Goal: Find specific page/section: Find specific page/section

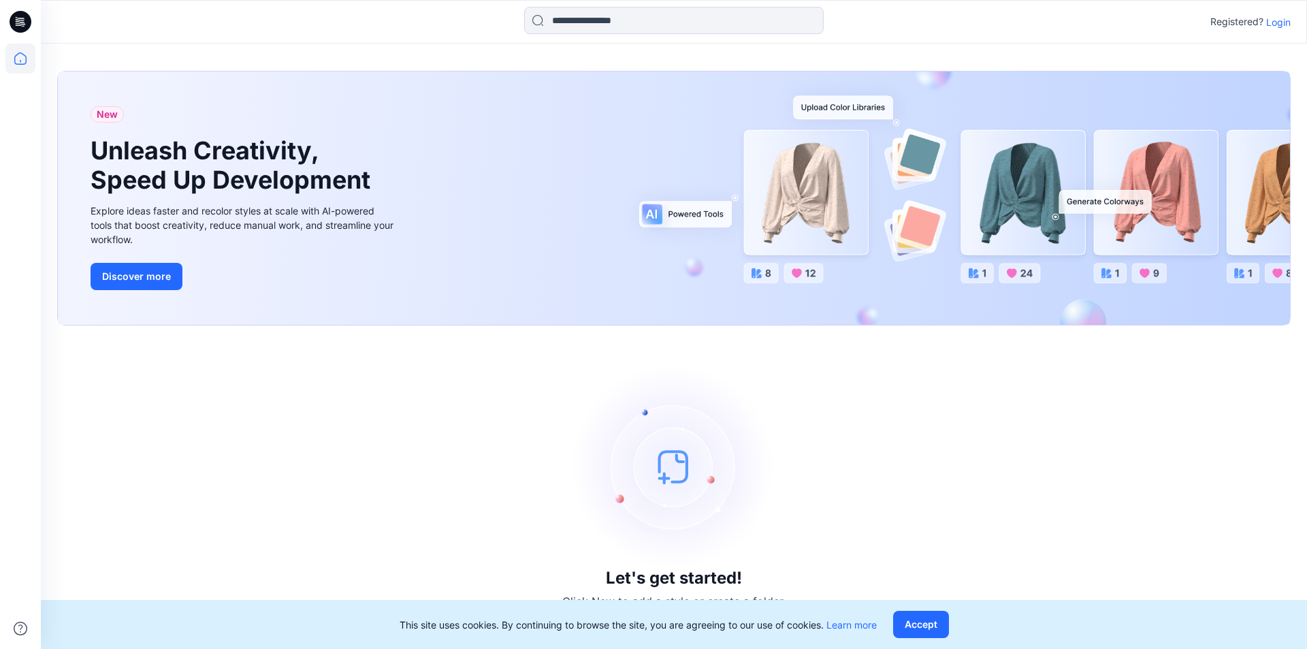
click at [1279, 23] on p "Login" at bounding box center [1279, 22] width 25 height 14
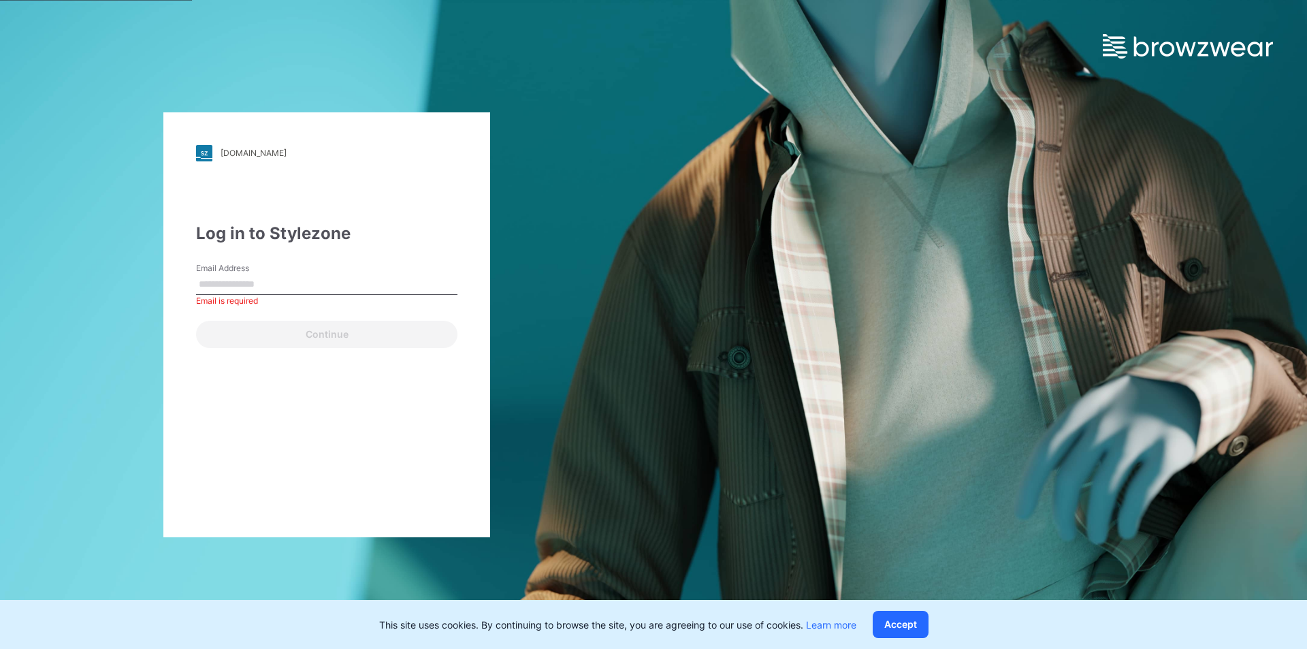
click at [325, 289] on input "Email Address" at bounding box center [326, 284] width 261 height 20
type input "**********"
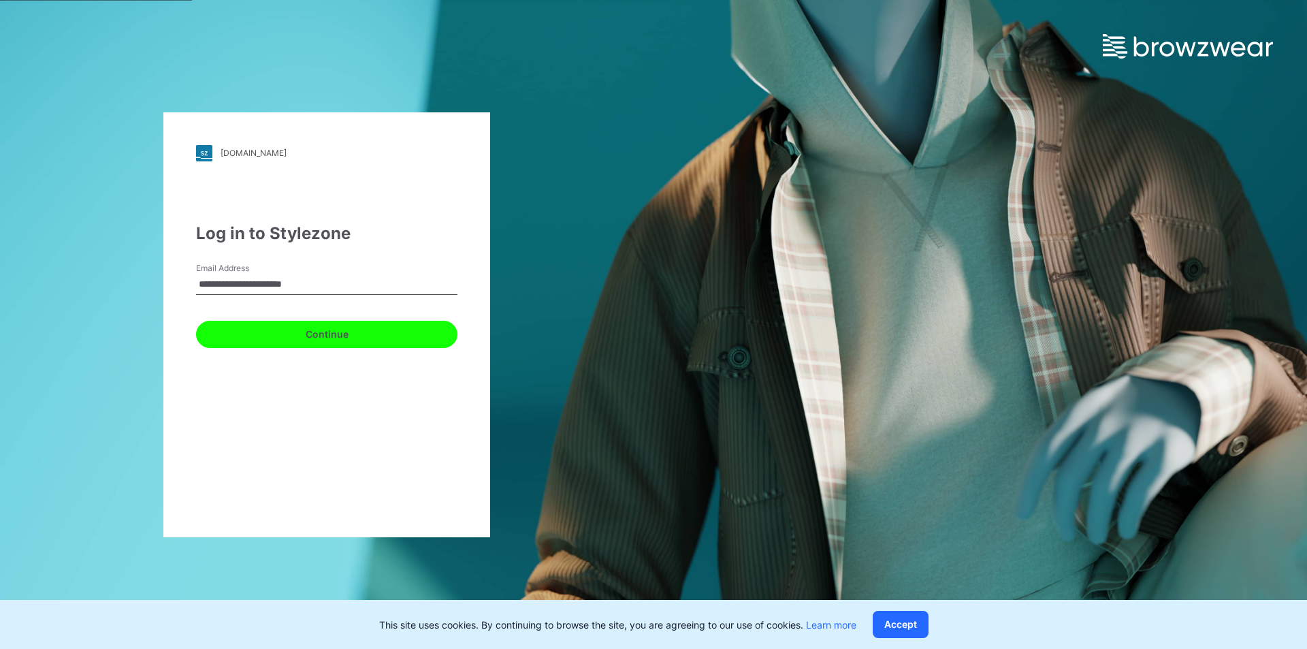
click at [349, 337] on button "Continue" at bounding box center [326, 334] width 261 height 27
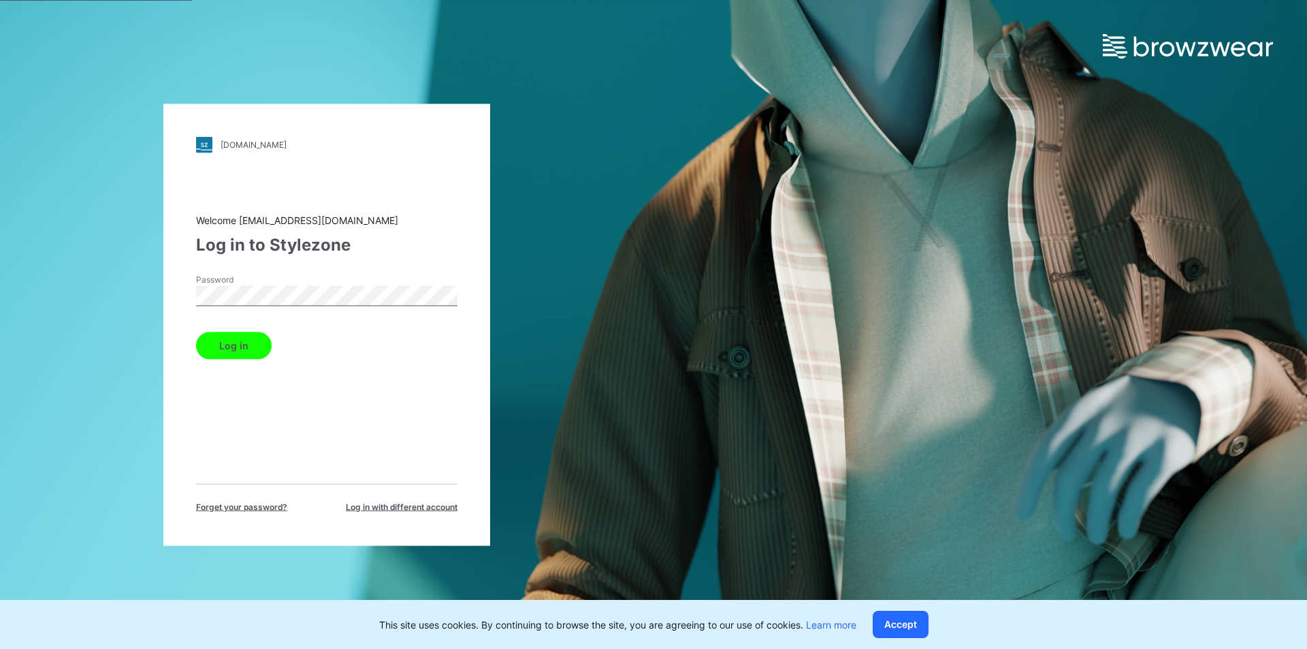
click at [245, 329] on div "Log in" at bounding box center [326, 342] width 261 height 33
click at [246, 335] on button "Log in" at bounding box center [234, 345] width 76 height 27
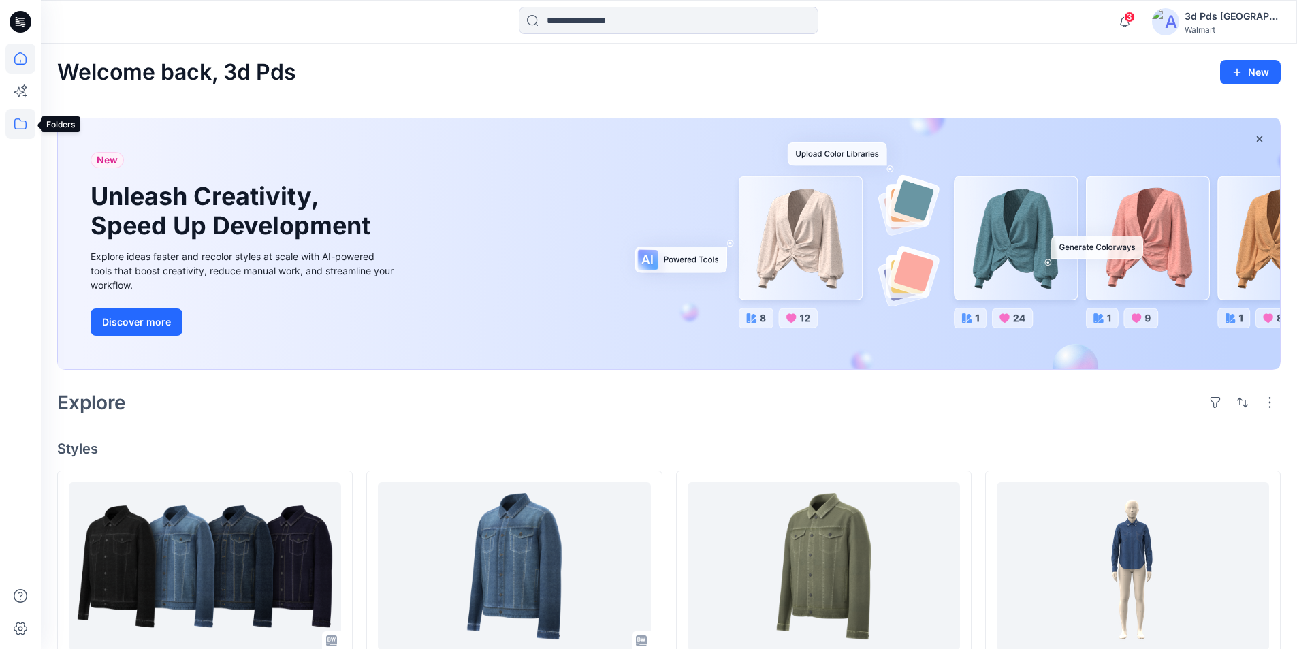
click at [19, 118] on icon at bounding box center [20, 124] width 30 height 30
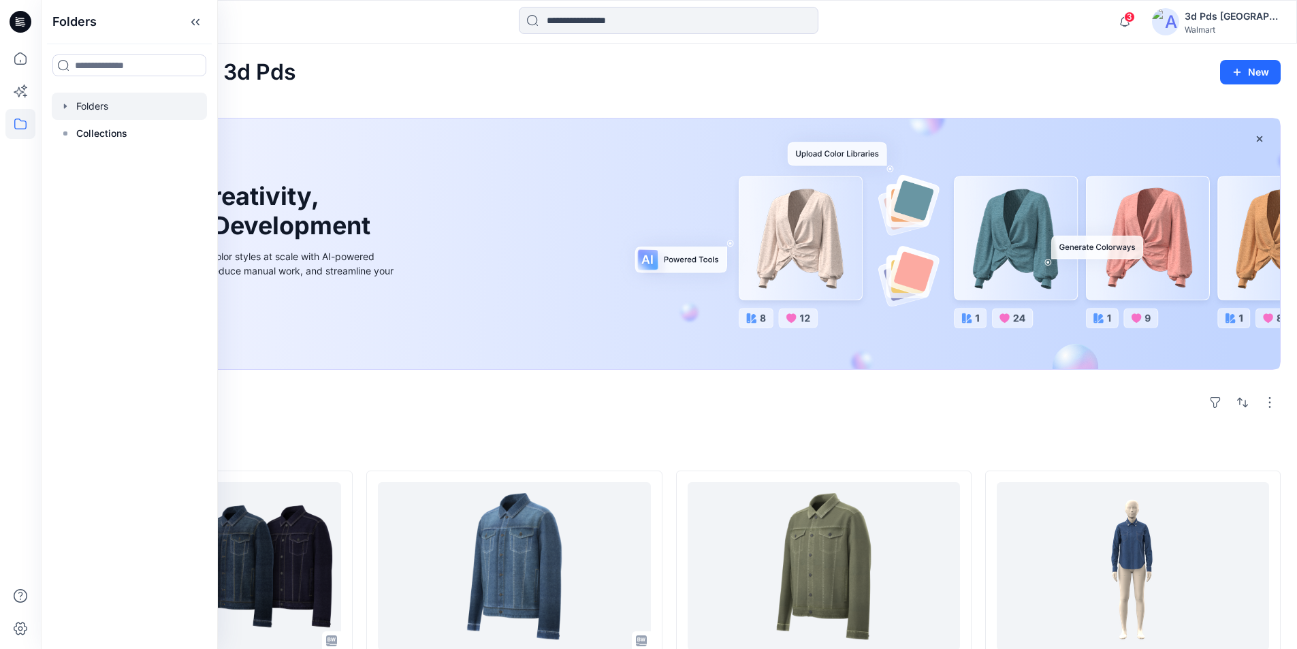
click at [106, 101] on div at bounding box center [129, 106] width 155 height 27
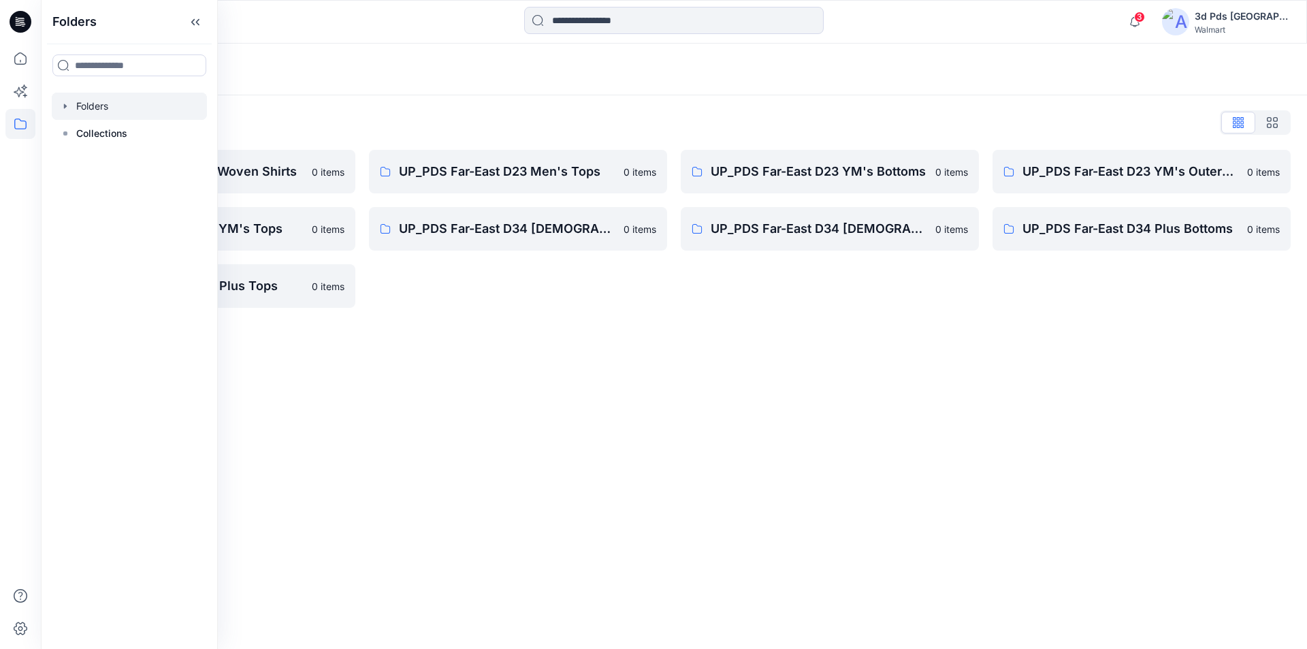
click at [250, 27] on div at bounding box center [199, 22] width 317 height 30
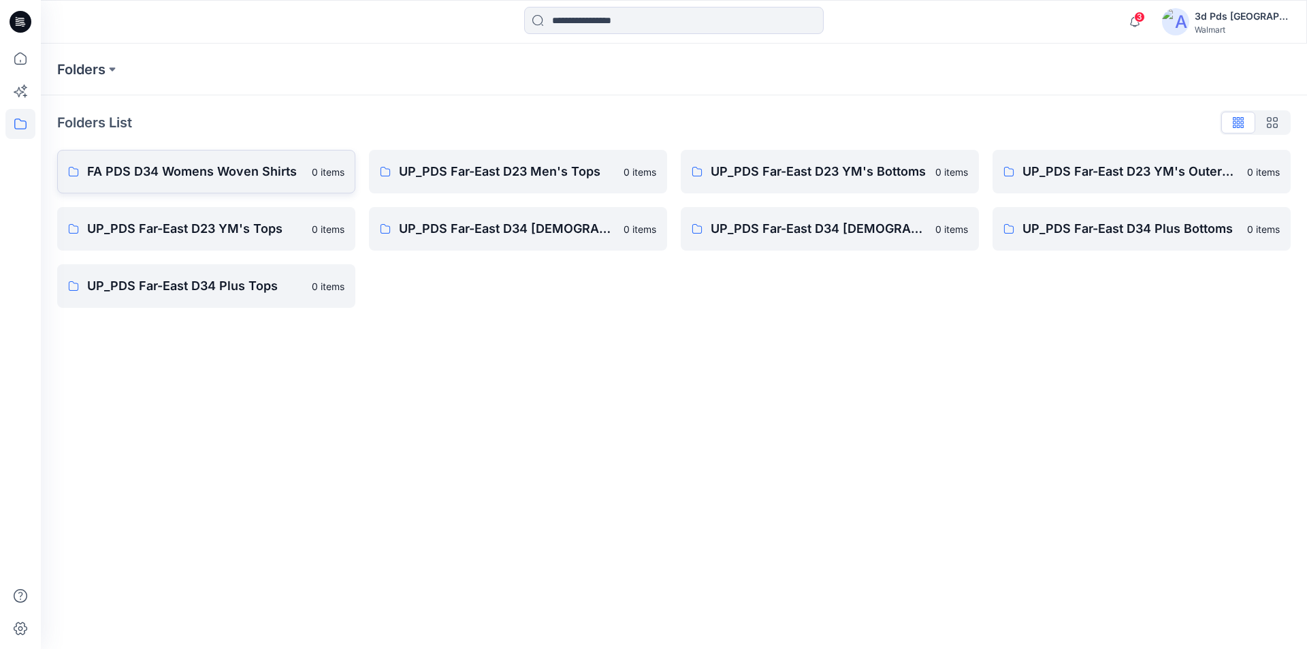
click at [170, 166] on p "FA PDS D34 Womens Woven Shirts" at bounding box center [195, 171] width 217 height 19
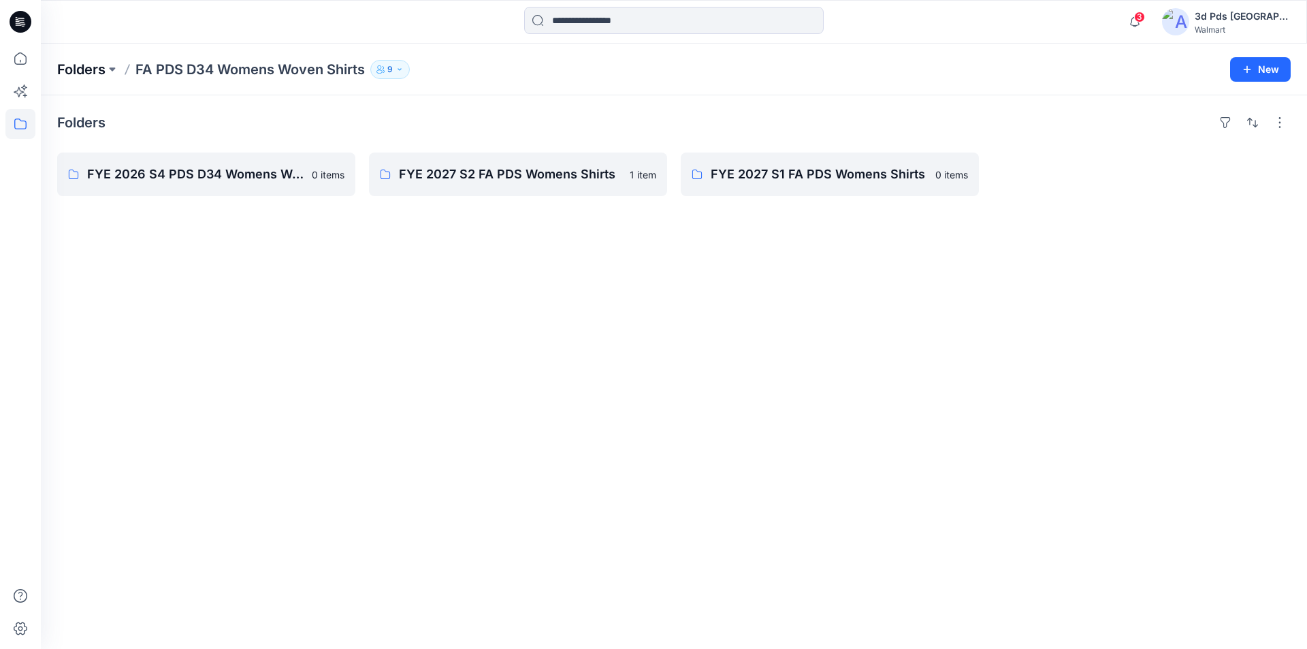
click at [79, 71] on p "Folders" at bounding box center [81, 69] width 48 height 19
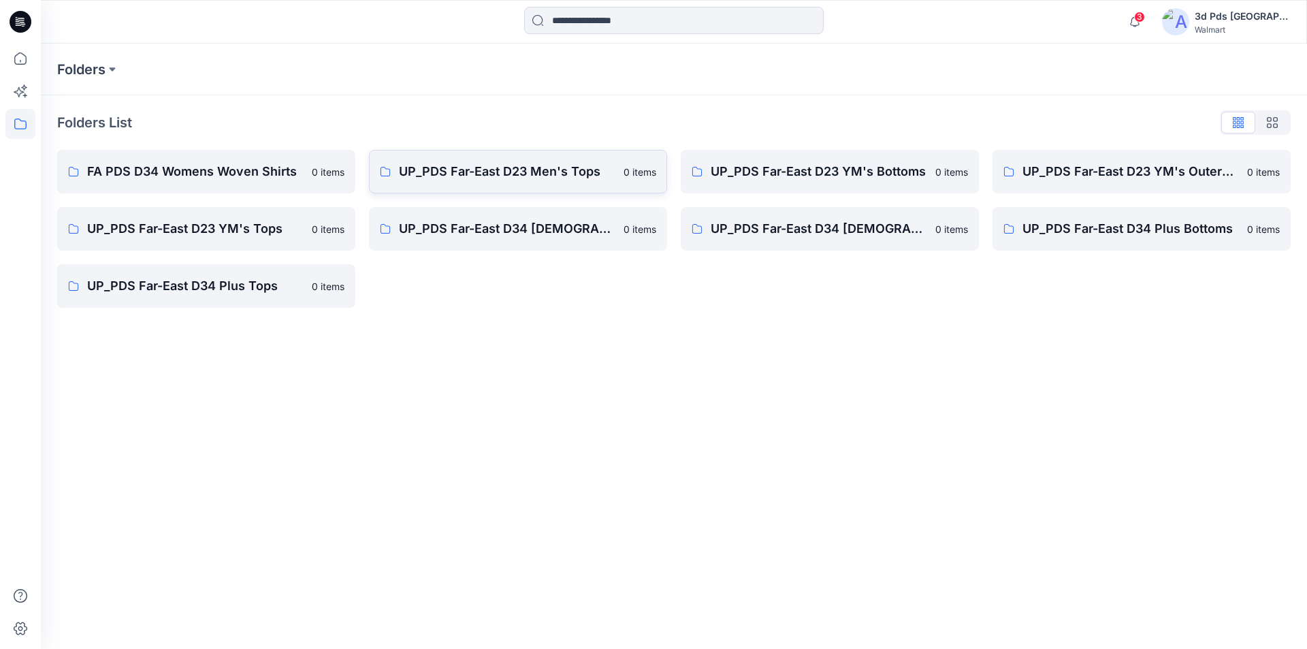
click at [485, 172] on p "UP_PDS Far-East D23 Men's Tops" at bounding box center [507, 171] width 217 height 19
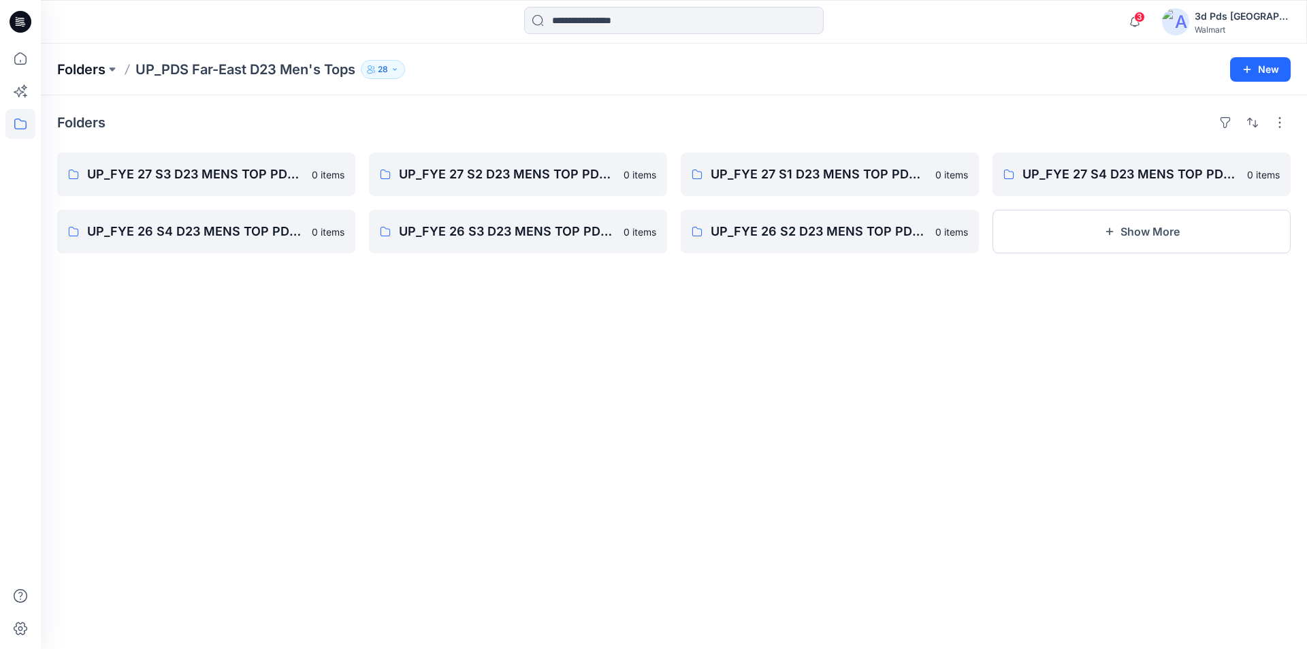
click at [89, 74] on p "Folders" at bounding box center [81, 69] width 48 height 19
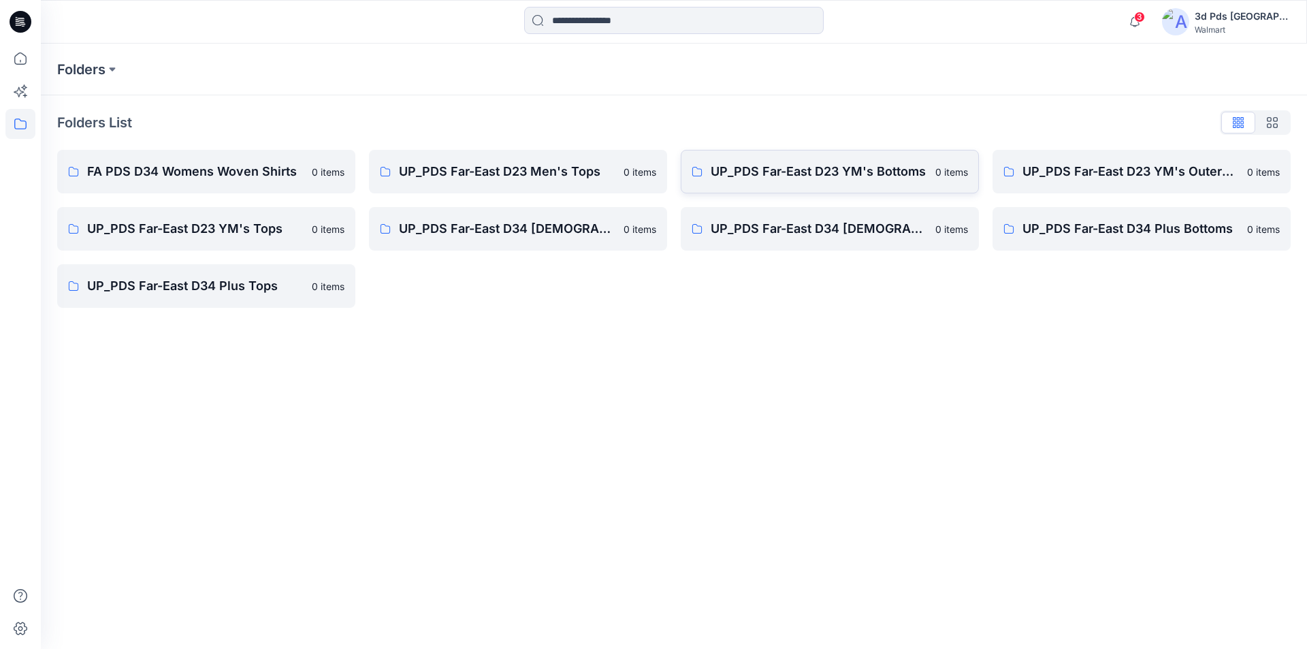
click at [825, 174] on p "UP_PDS Far-East D23 YM's Bottoms" at bounding box center [819, 171] width 217 height 19
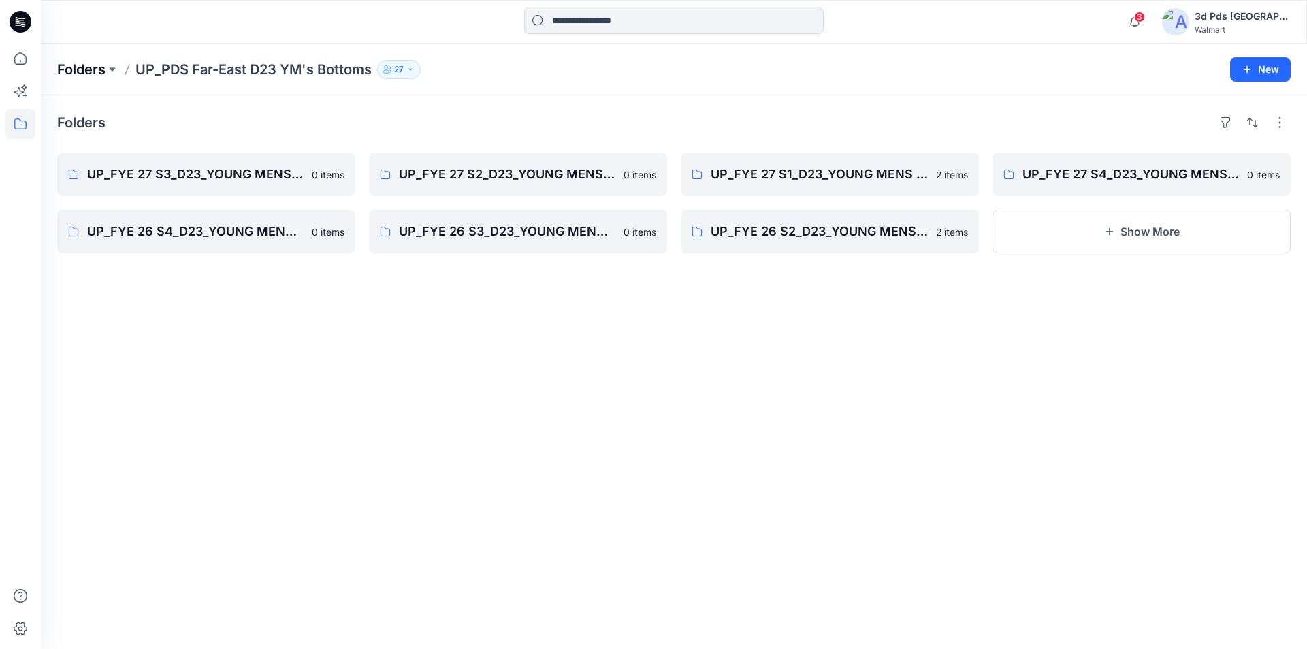
click at [84, 67] on p "Folders" at bounding box center [81, 69] width 48 height 19
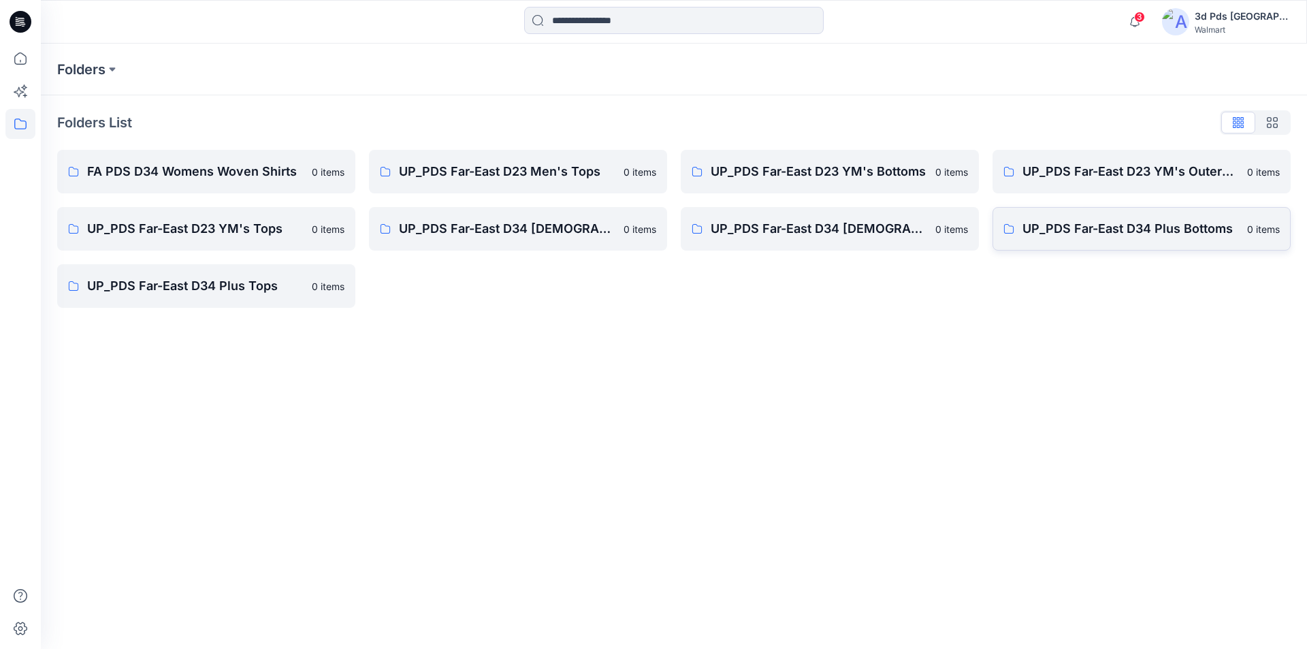
click at [1113, 229] on p "UP_PDS Far-East D34 Plus Bottoms" at bounding box center [1131, 228] width 217 height 19
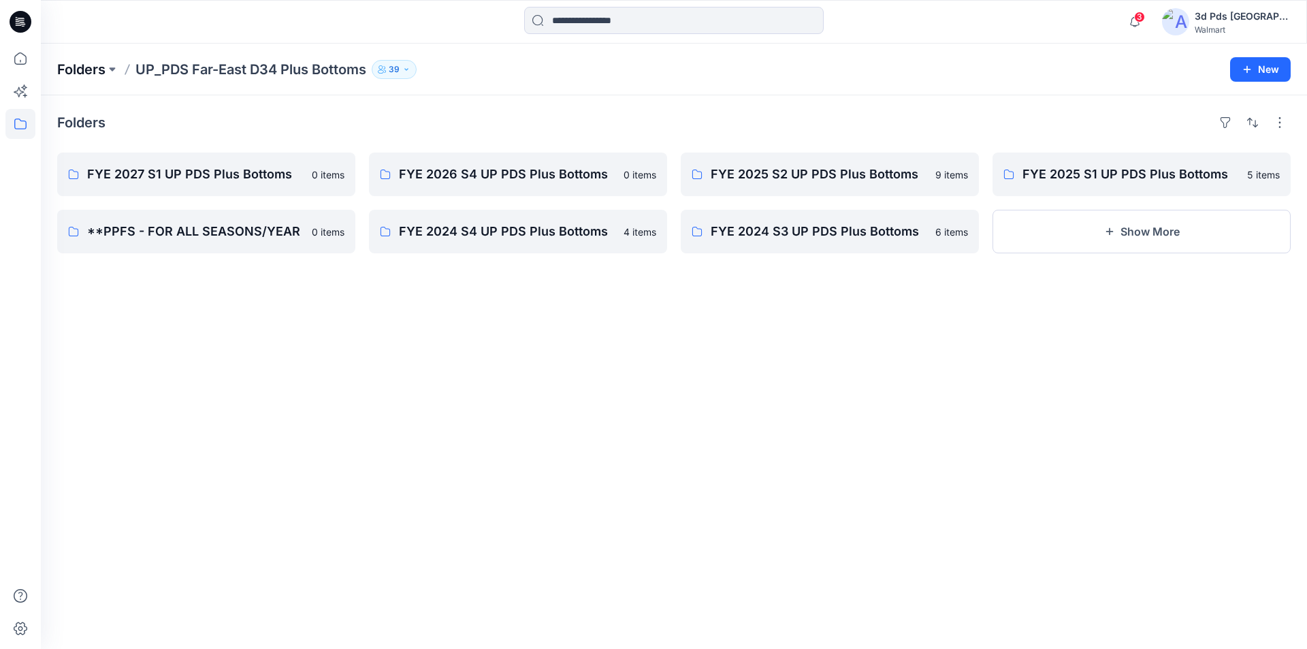
click at [91, 70] on p "Folders" at bounding box center [81, 69] width 48 height 19
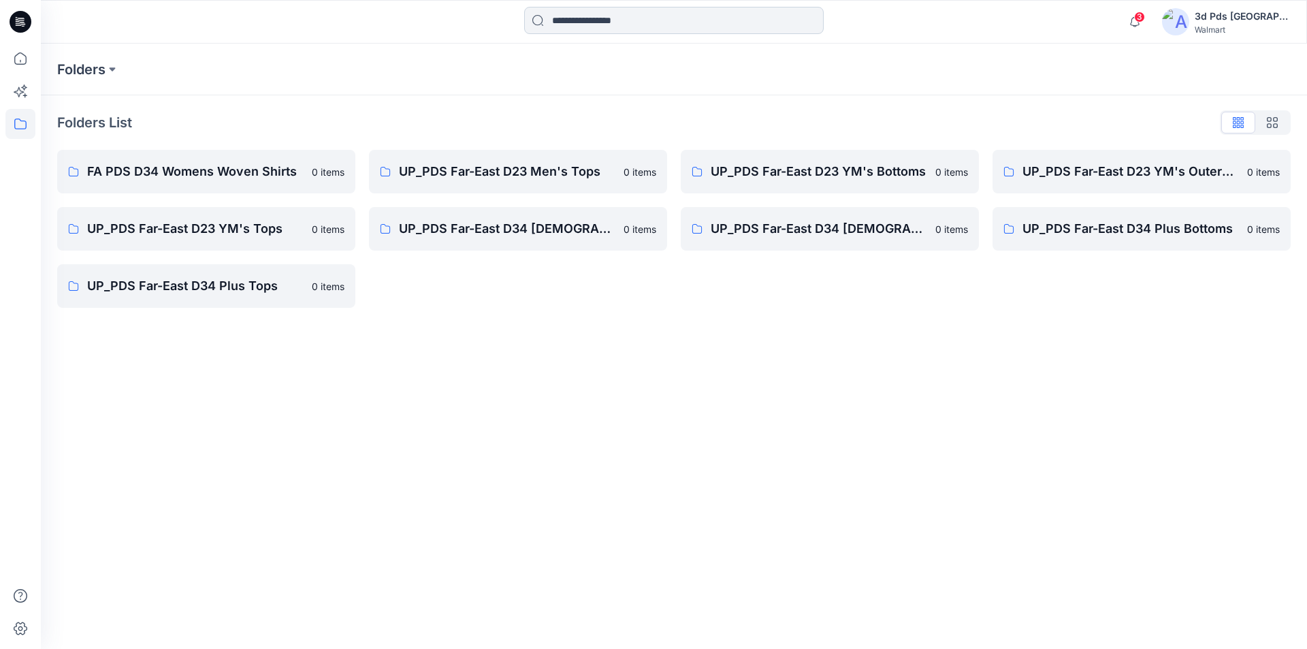
click at [608, 20] on input at bounding box center [674, 20] width 300 height 27
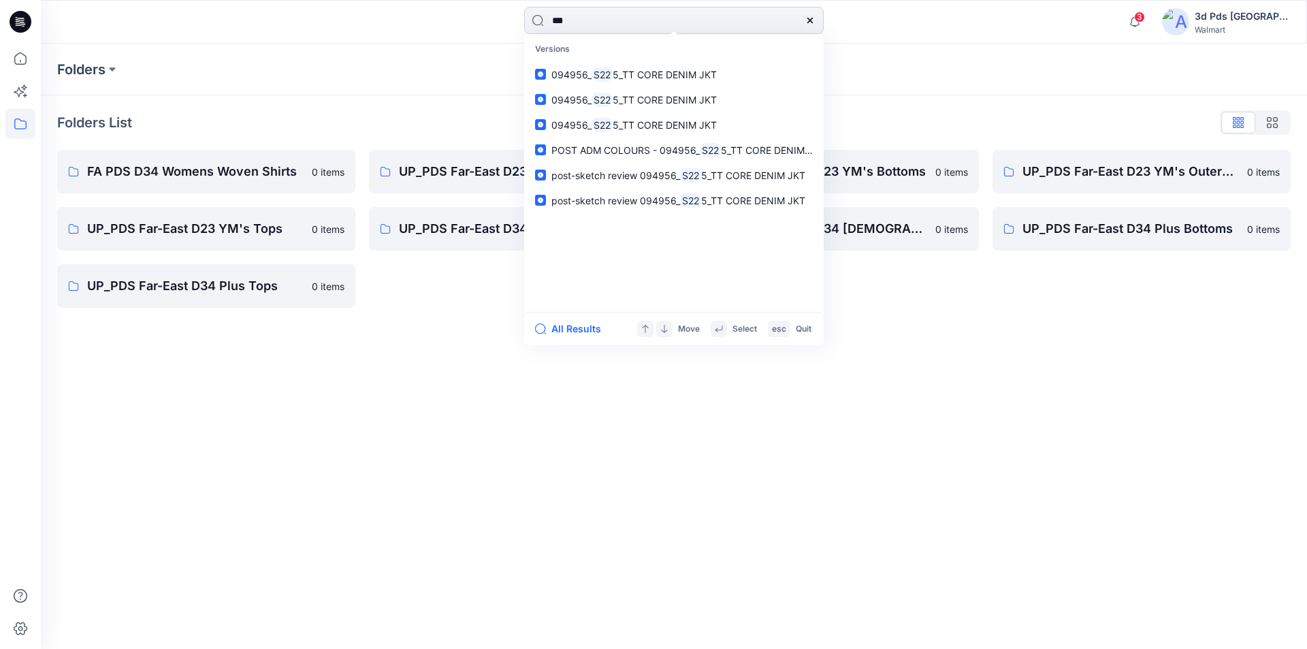
type input "***"
click at [651, 69] on span "5_TT CORE DENIM JKT" at bounding box center [665, 75] width 104 height 12
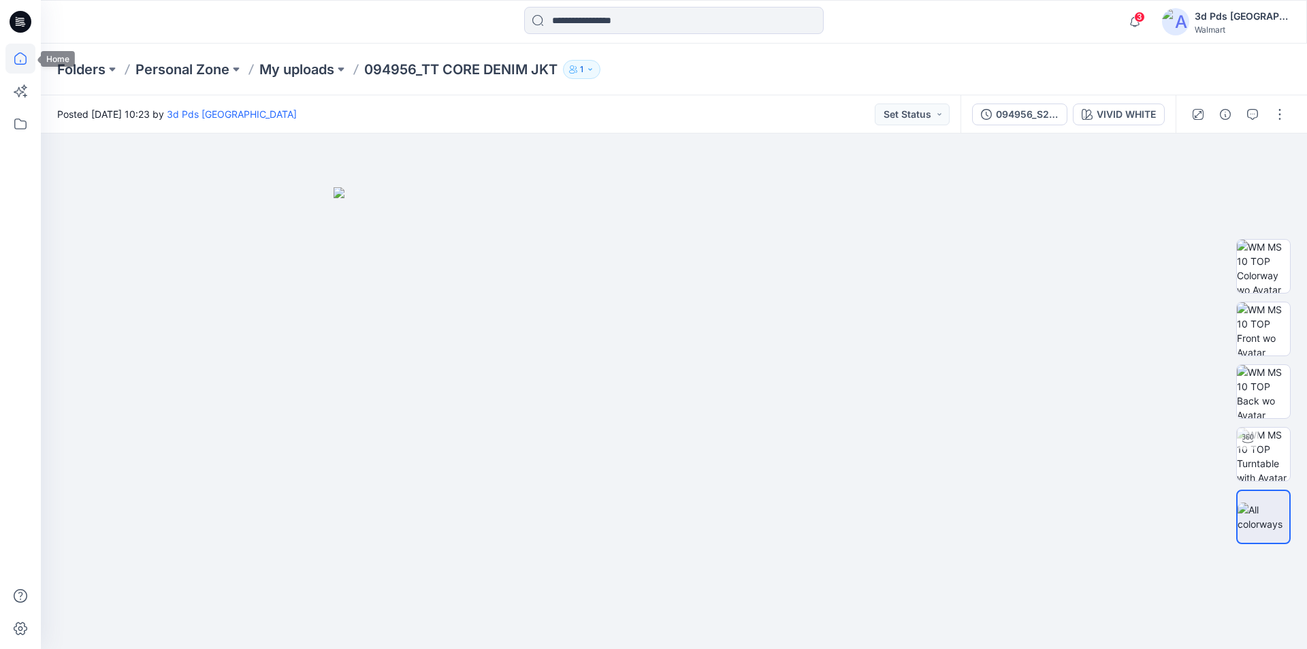
click at [12, 54] on icon at bounding box center [20, 59] width 30 height 30
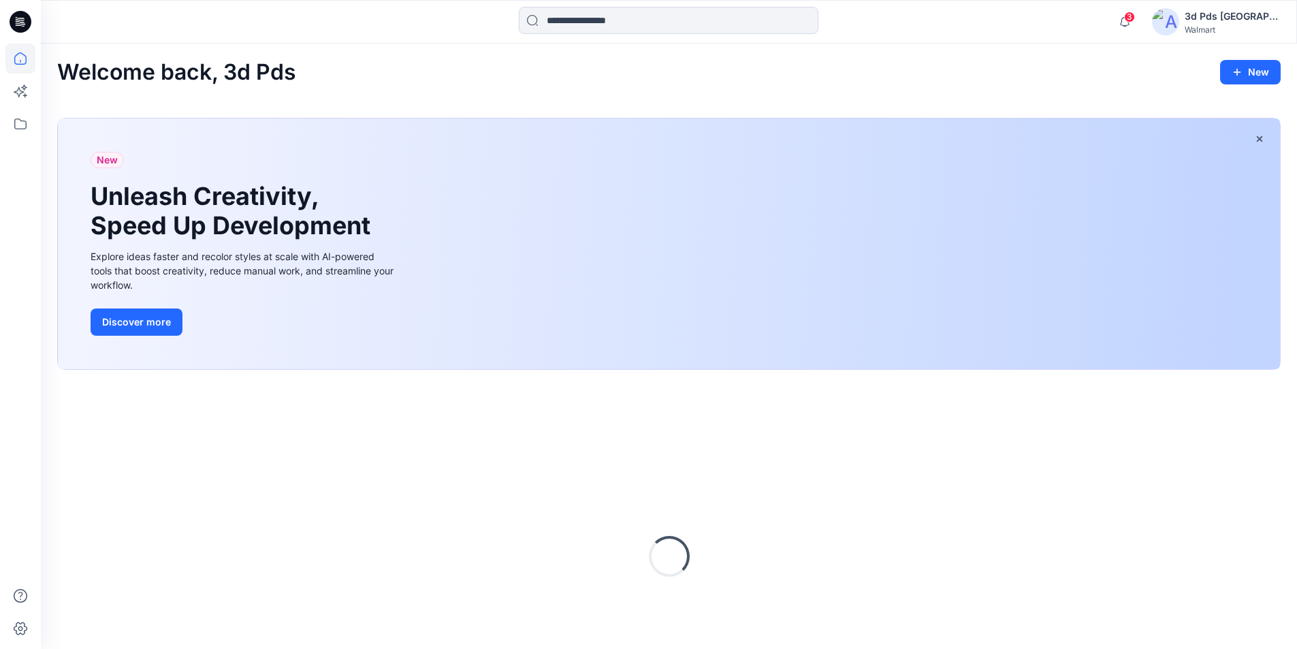
click at [12, 54] on icon at bounding box center [20, 59] width 30 height 30
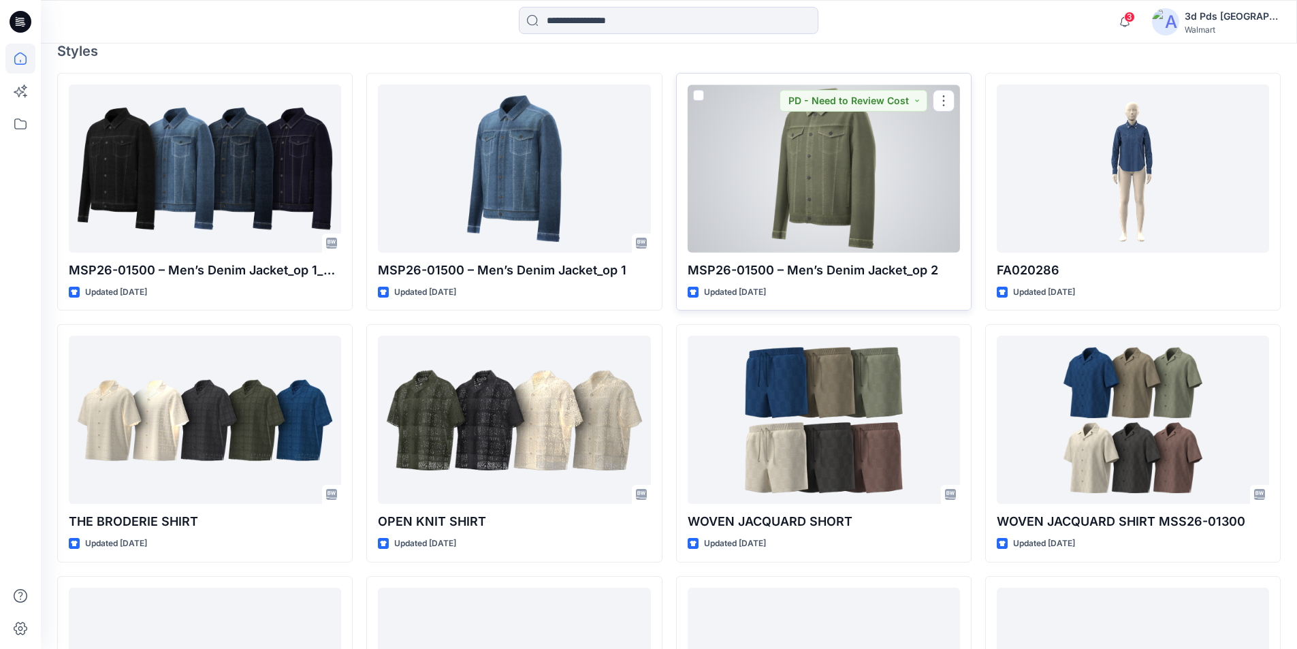
scroll to position [541, 0]
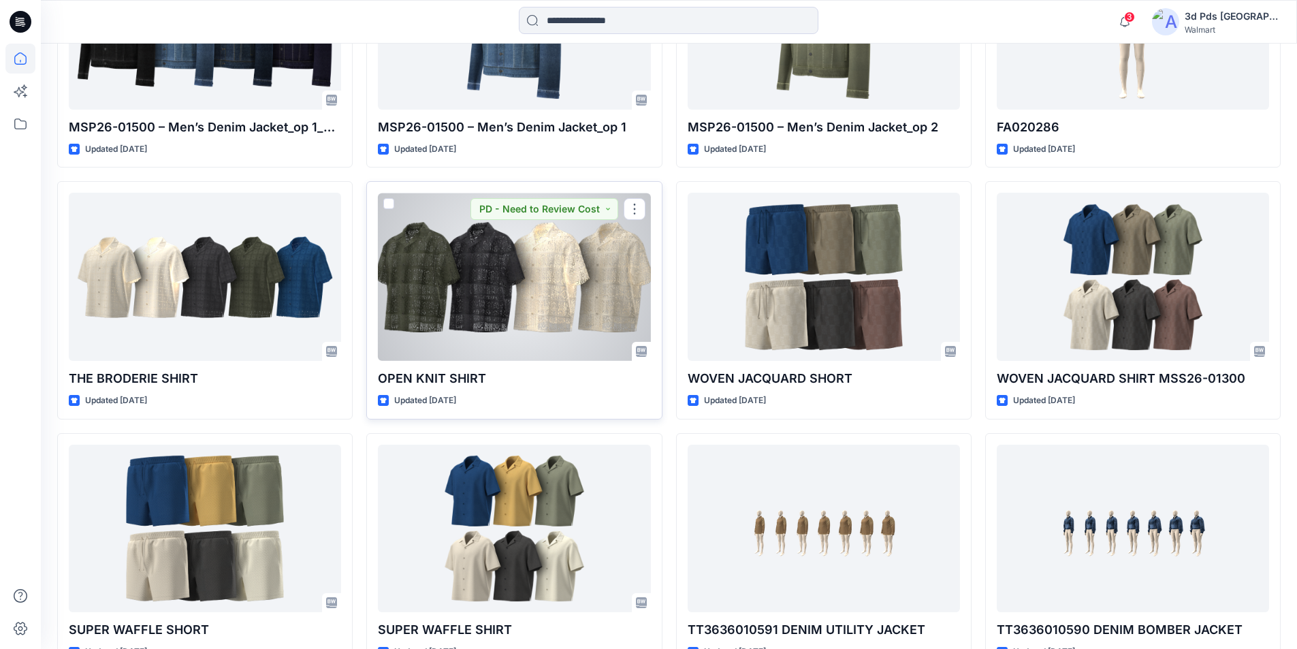
click at [567, 252] on div at bounding box center [514, 277] width 272 height 168
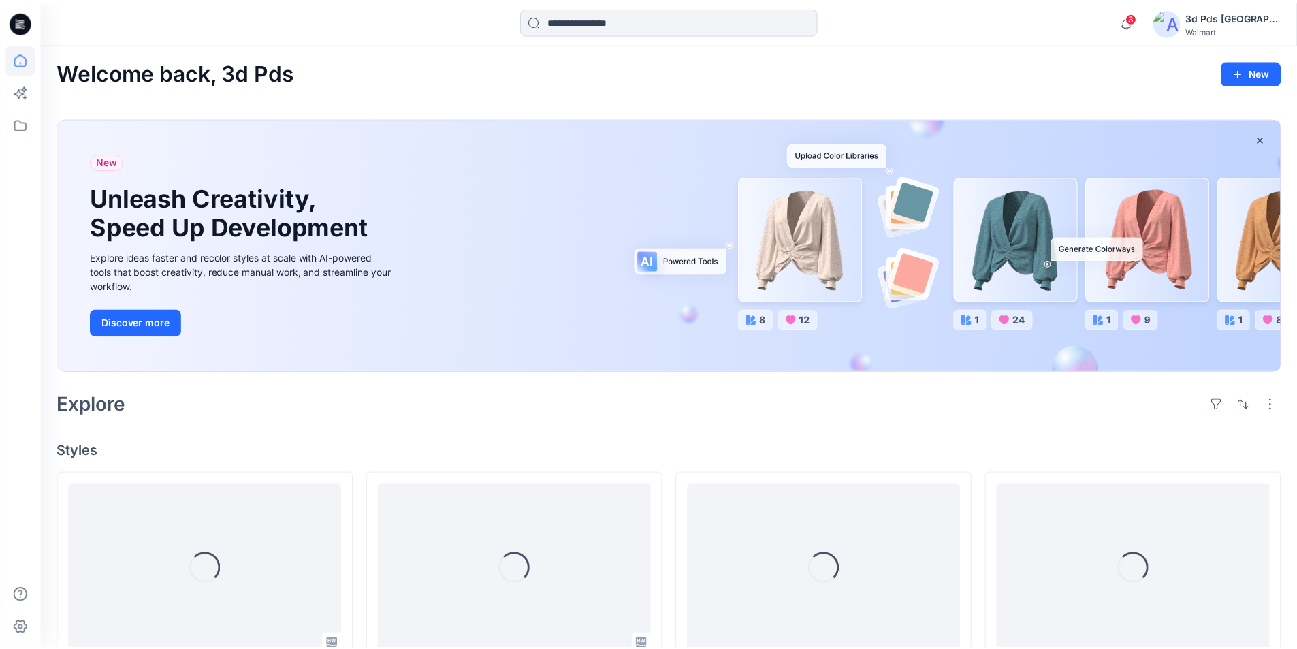
scroll to position [541, 0]
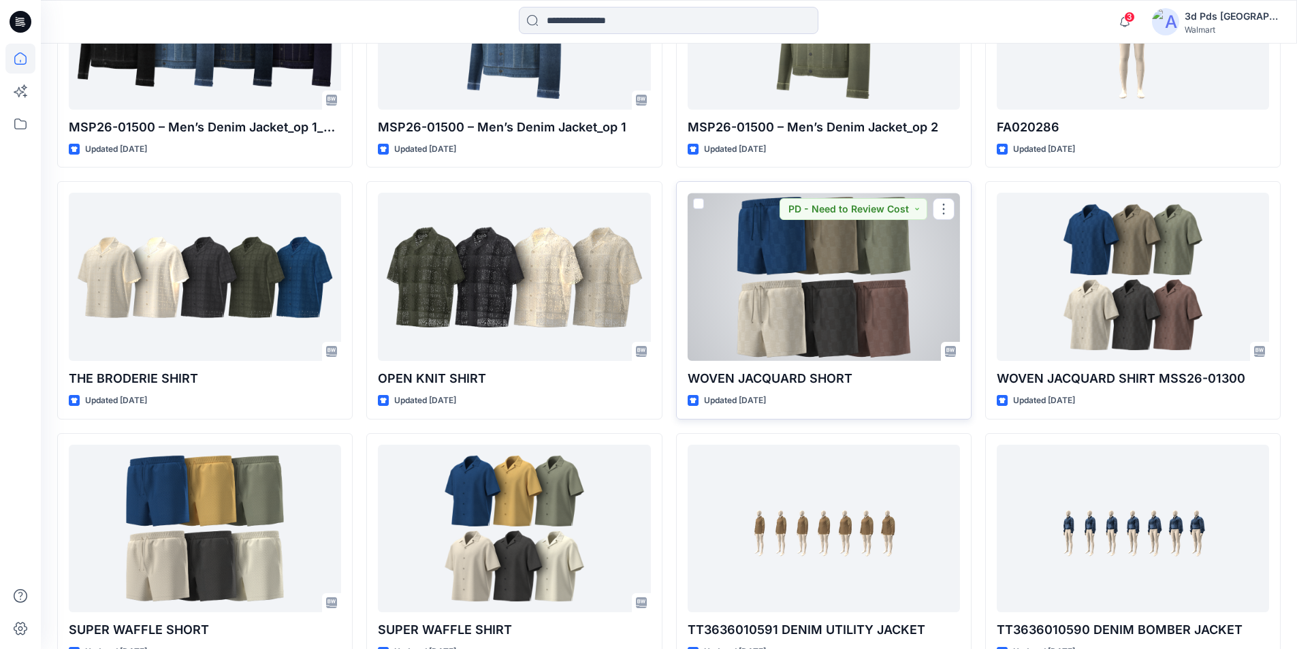
click at [833, 269] on div at bounding box center [824, 277] width 272 height 168
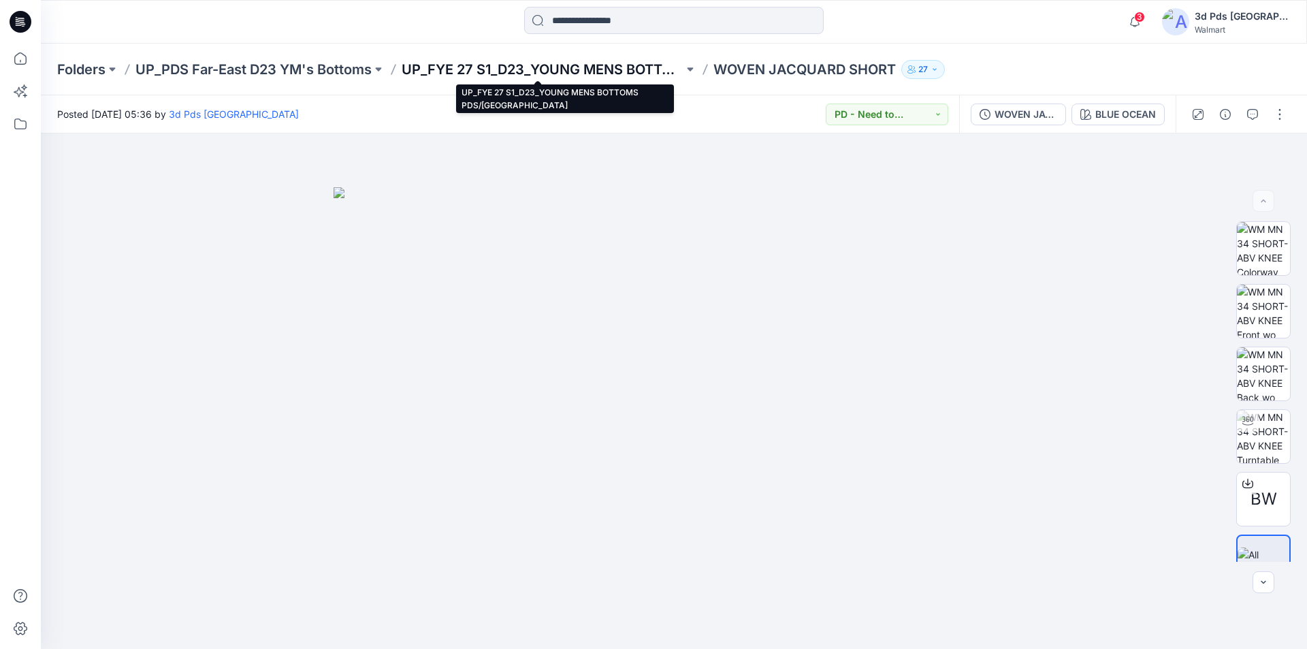
click at [509, 71] on p "UP_FYE 27 S1_D23_YOUNG MENS BOTTOMS PDS/[GEOGRAPHIC_DATA]" at bounding box center [543, 69] width 282 height 19
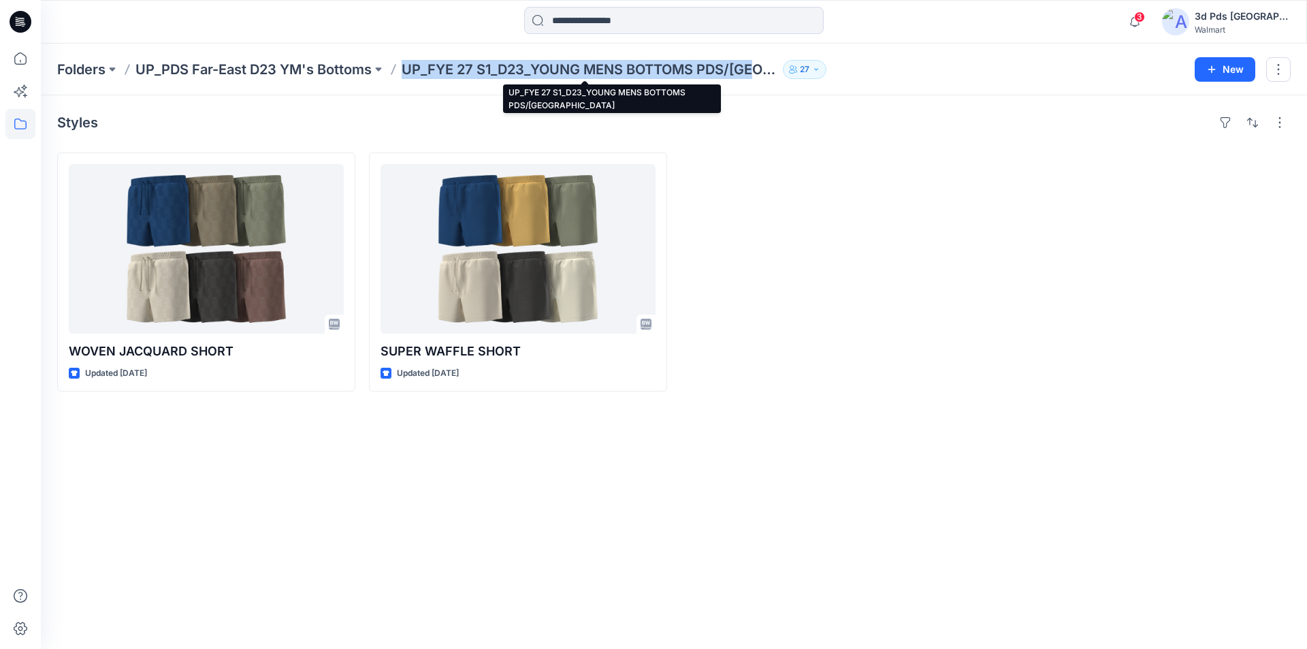
drag, startPoint x: 396, startPoint y: 71, endPoint x: 750, endPoint y: 71, distance: 354.1
click at [750, 71] on div "Folders UP_PDS Far-East D23 YM's Bottoms UP_FYE 27 S1_D23_YOUNG MENS BOTTOMS PD…" at bounding box center [621, 69] width 1128 height 19
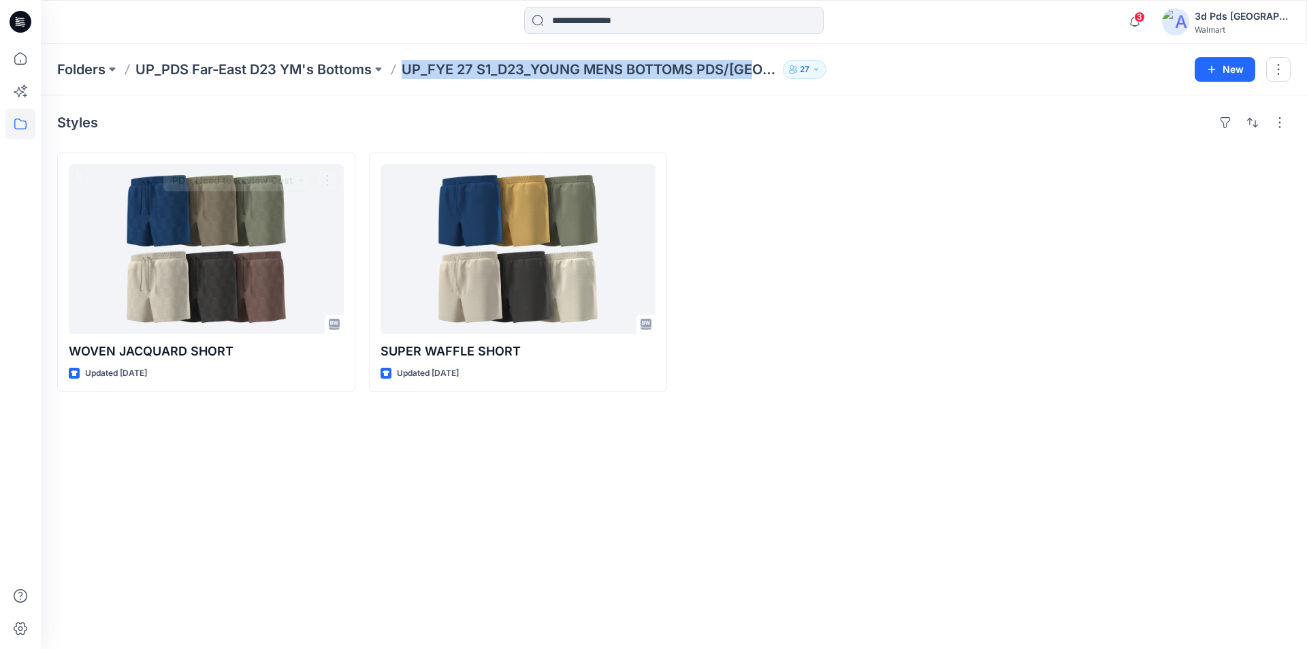
copy p "UP_FYE 27 S1_D23_YOUNG MENS BOTTOMS PDS/FAR"
click at [195, 70] on p "UP_PDS Far-East D23 YM's Bottoms" at bounding box center [254, 69] width 236 height 19
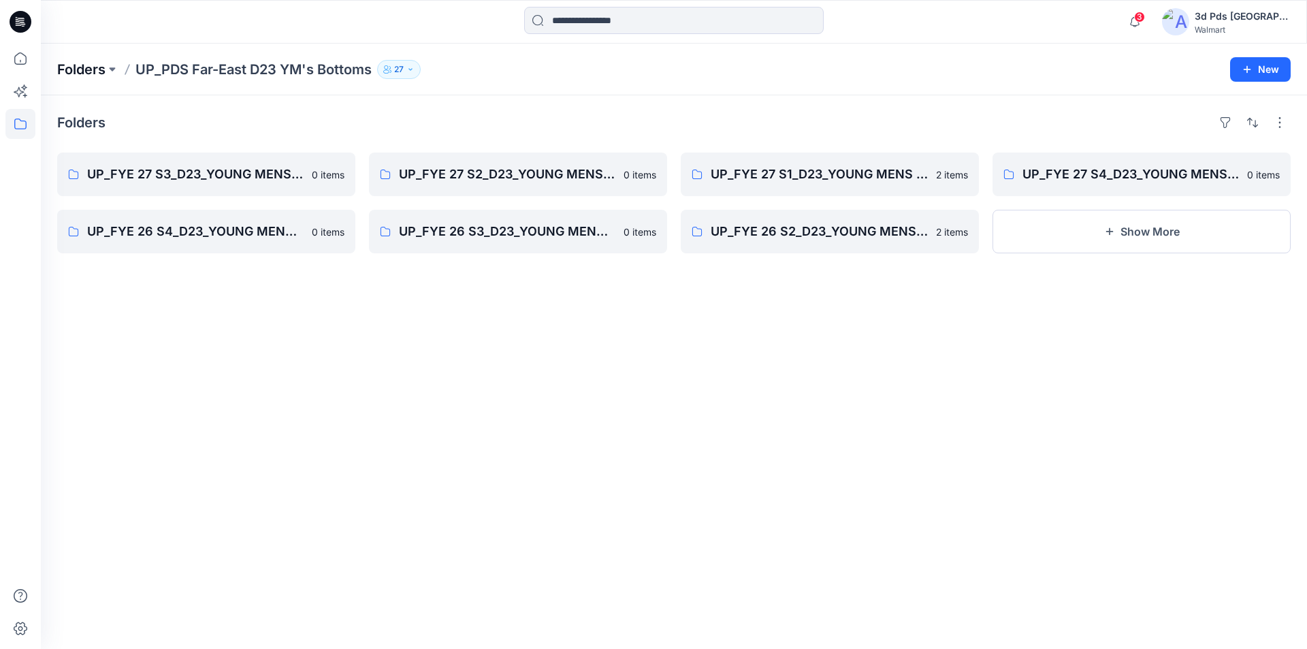
click at [65, 73] on p "Folders" at bounding box center [81, 69] width 48 height 19
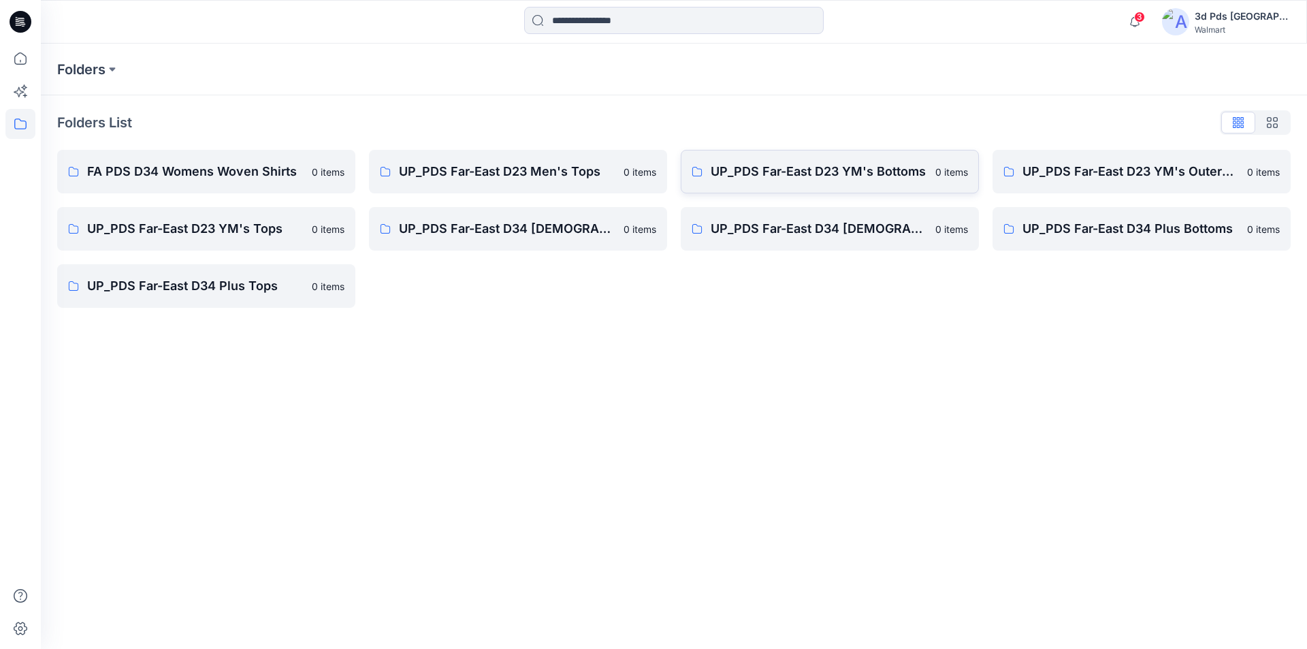
click at [880, 179] on link "UP_PDS Far-East D23 YM's Bottoms 0 items" at bounding box center [830, 172] width 298 height 44
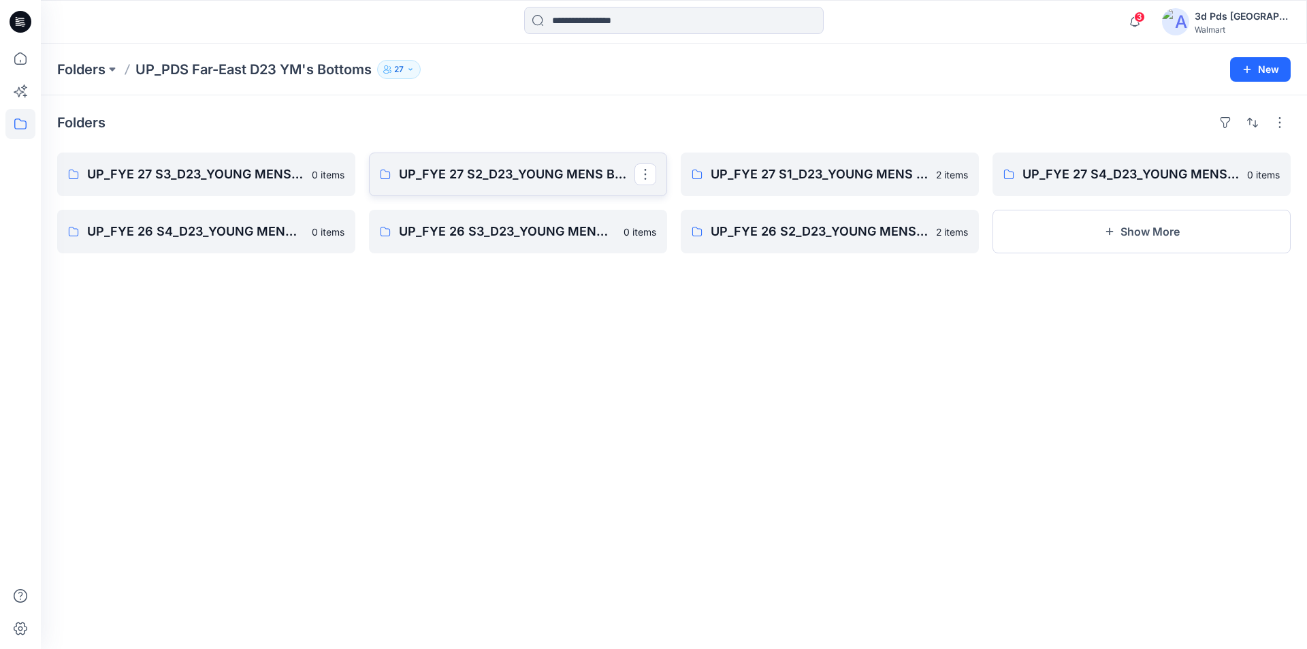
click at [471, 173] on link "UP_FYE 27 S2_D23_YOUNG MENS BOTTOMS PDS/[GEOGRAPHIC_DATA]" at bounding box center [518, 175] width 298 height 44
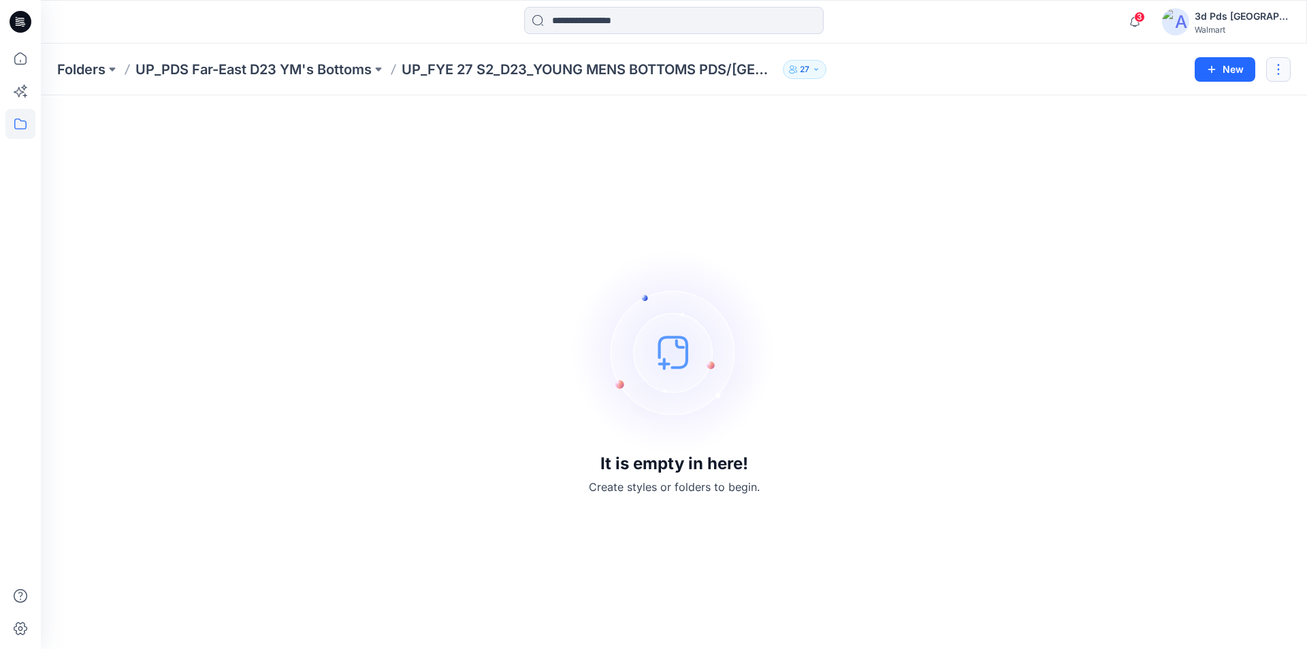
click at [1282, 76] on button "button" at bounding box center [1279, 69] width 25 height 25
drag, startPoint x: 394, startPoint y: 78, endPoint x: 746, endPoint y: 89, distance: 352.2
click at [746, 89] on div "Folders UP_PDS Far-East D23 YM's Bottoms UP_FYE 27 S2_D23_YOUNG MENS BOTTOMS PD…" at bounding box center [674, 70] width 1267 height 52
copy p "UP_FYE 27 S2_D23_YOUNG MENS BOTTOMS PDS/FA"
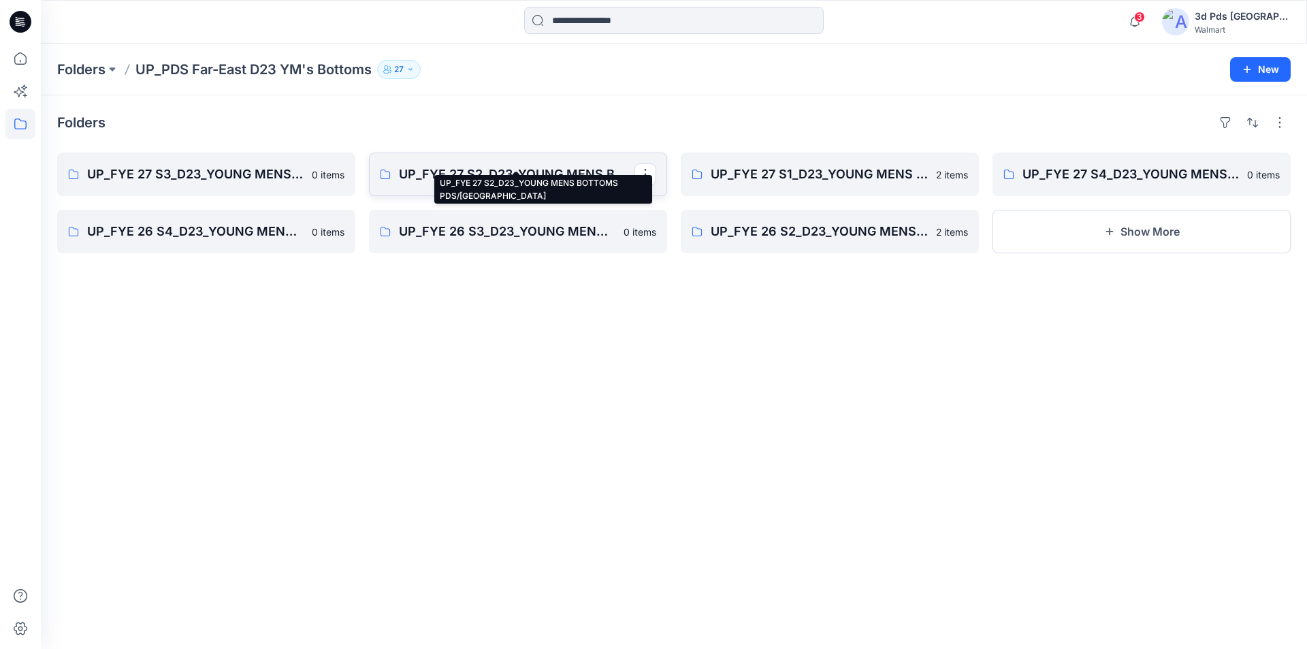
click at [574, 165] on p "UP_FYE 27 S2_D23_YOUNG MENS BOTTOMS PDS/[GEOGRAPHIC_DATA]" at bounding box center [517, 174] width 236 height 19
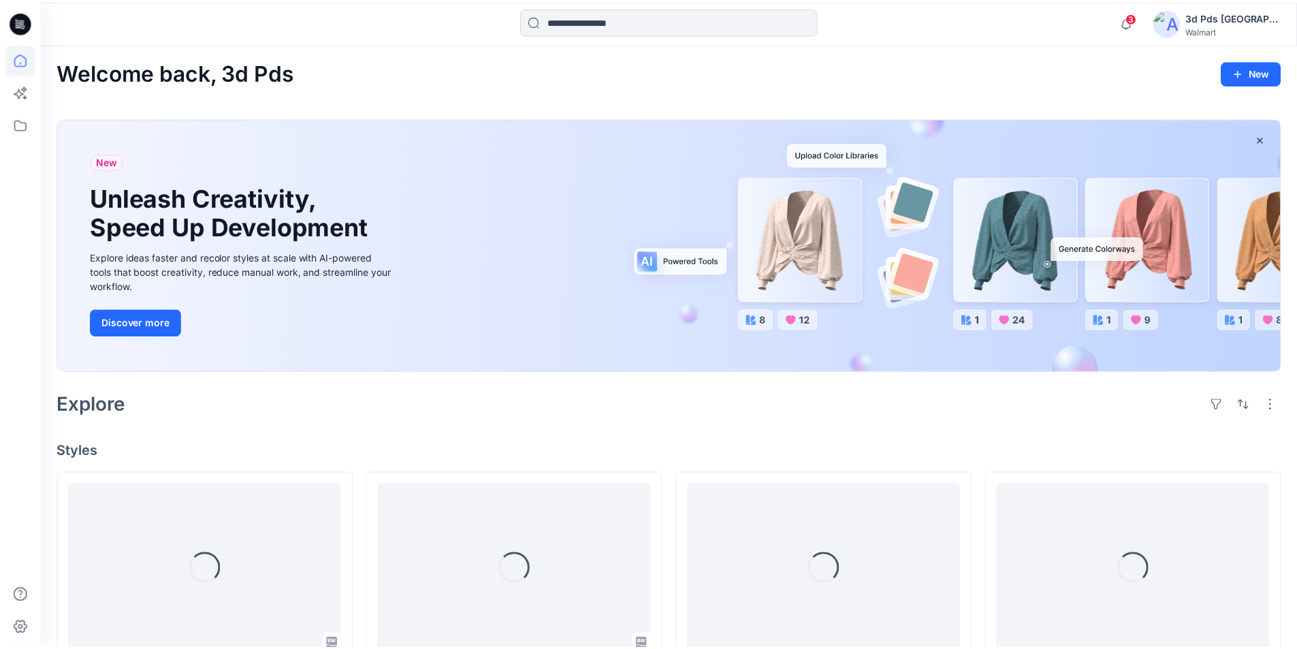
scroll to position [541, 0]
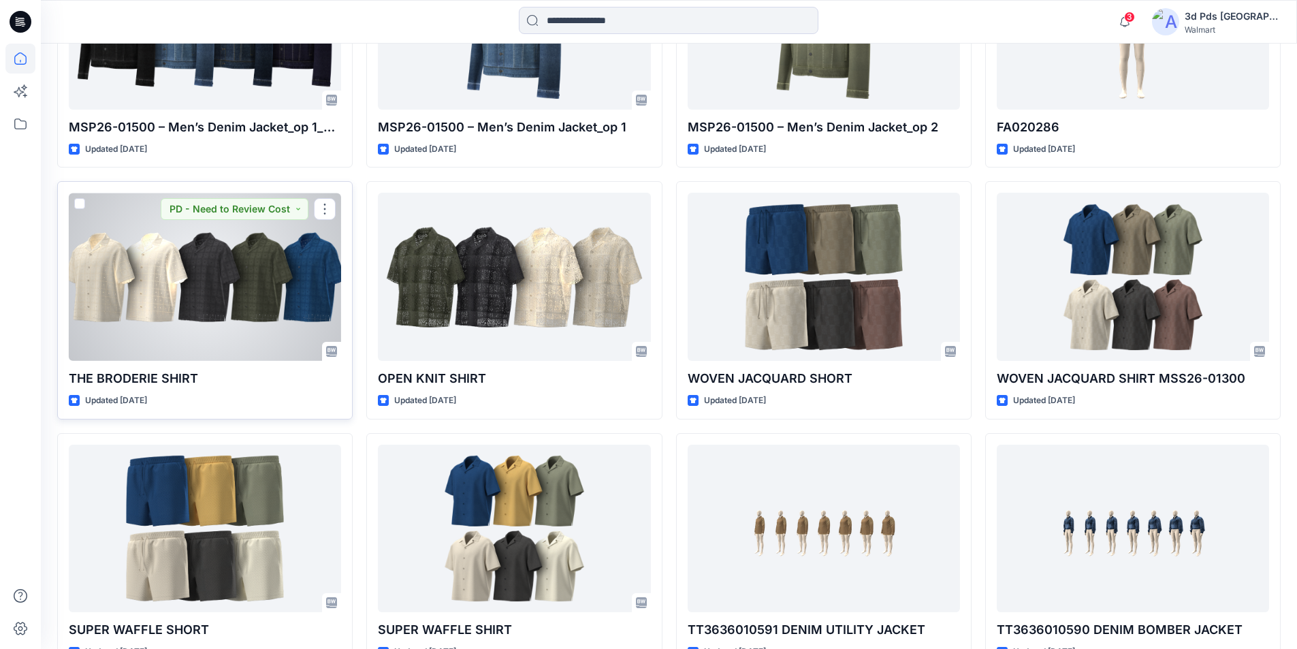
click at [189, 258] on div at bounding box center [205, 277] width 272 height 168
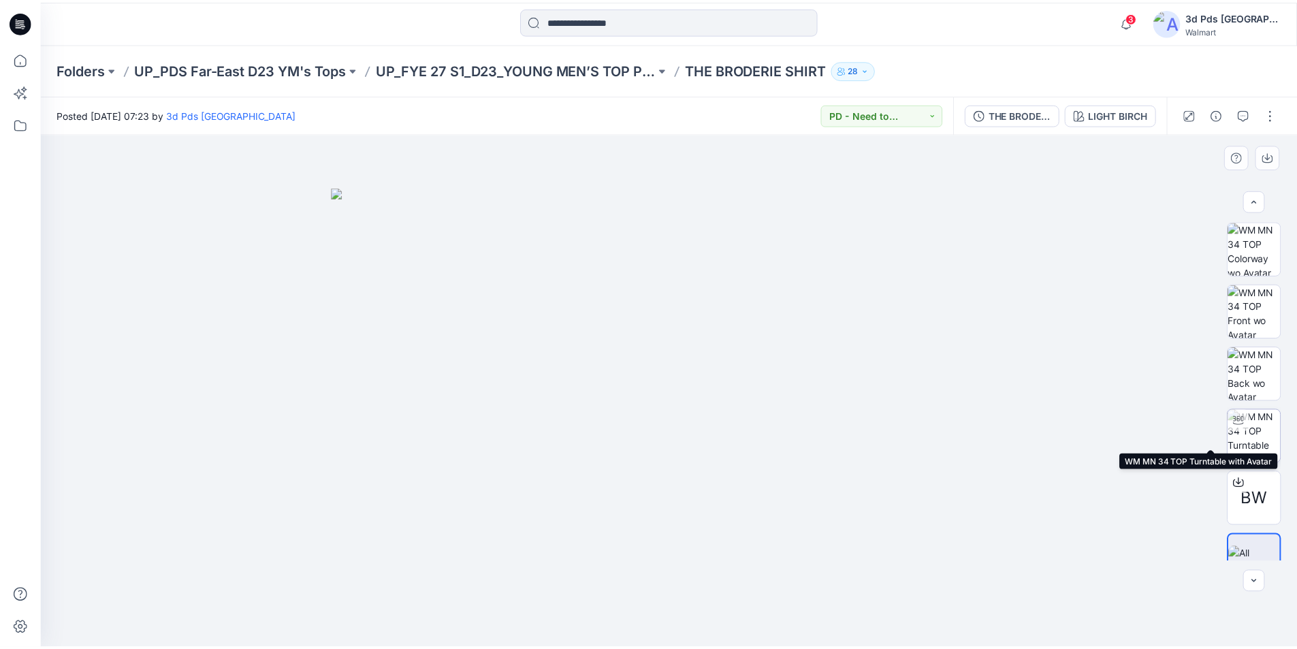
scroll to position [27, 0]
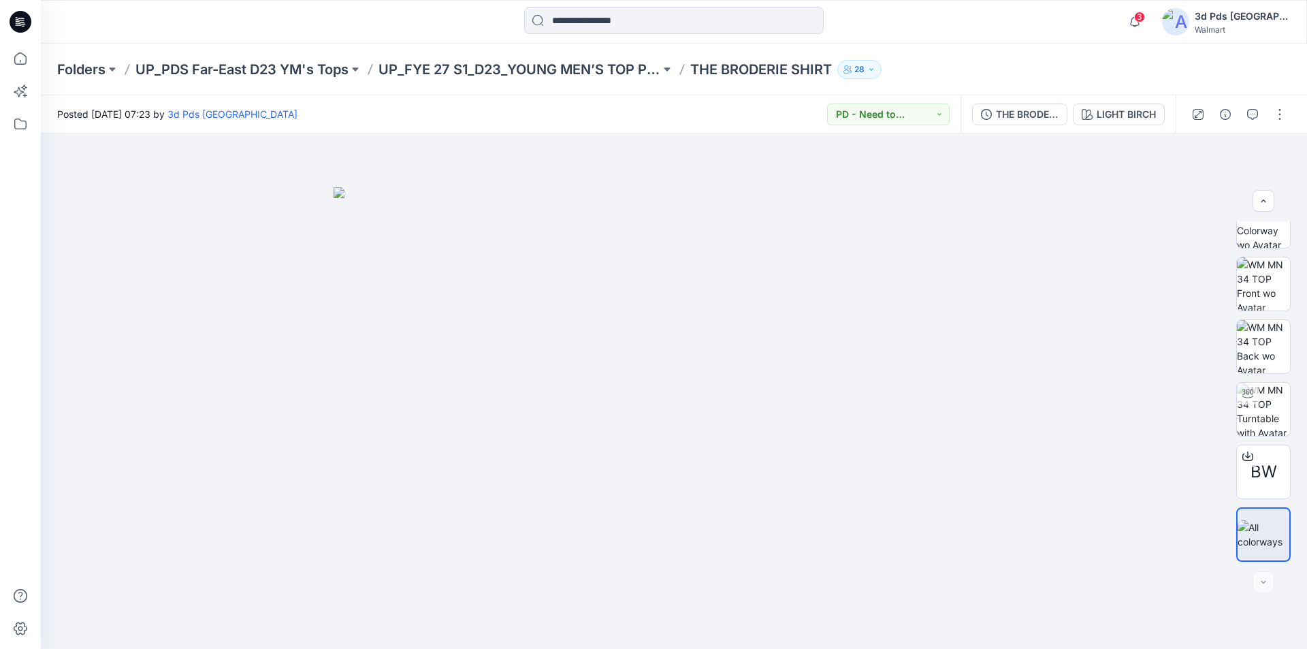
click at [17, 16] on icon at bounding box center [21, 22] width 22 height 22
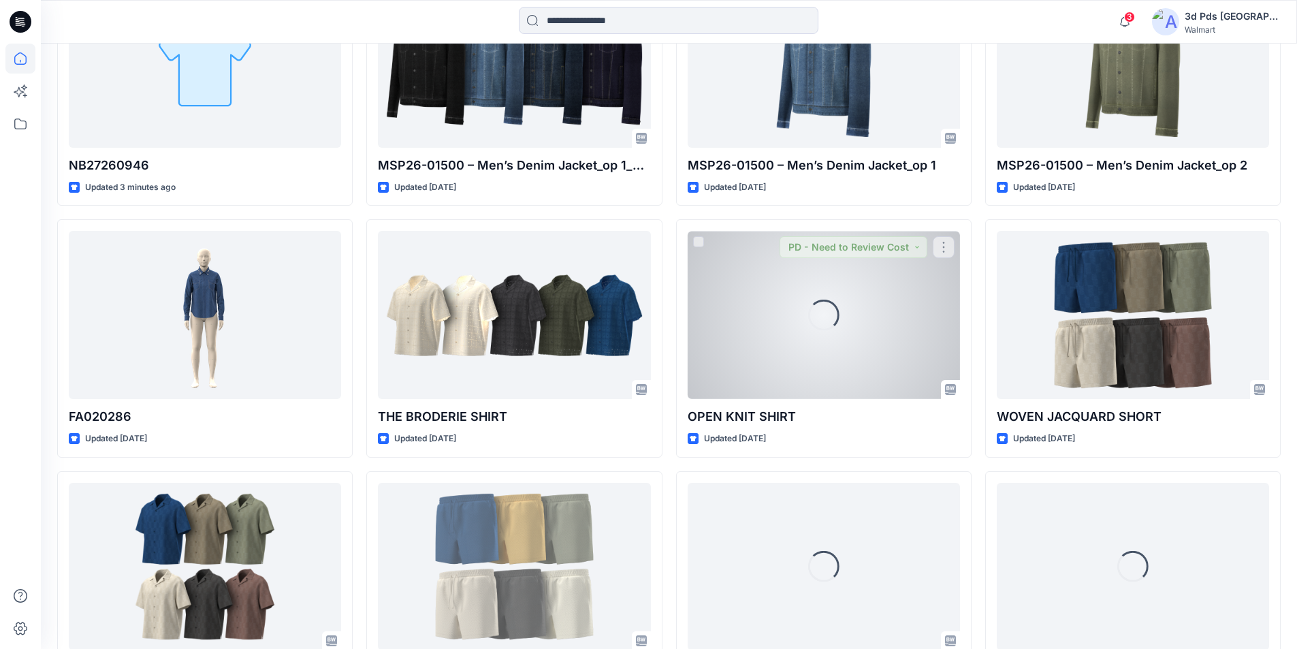
scroll to position [541, 0]
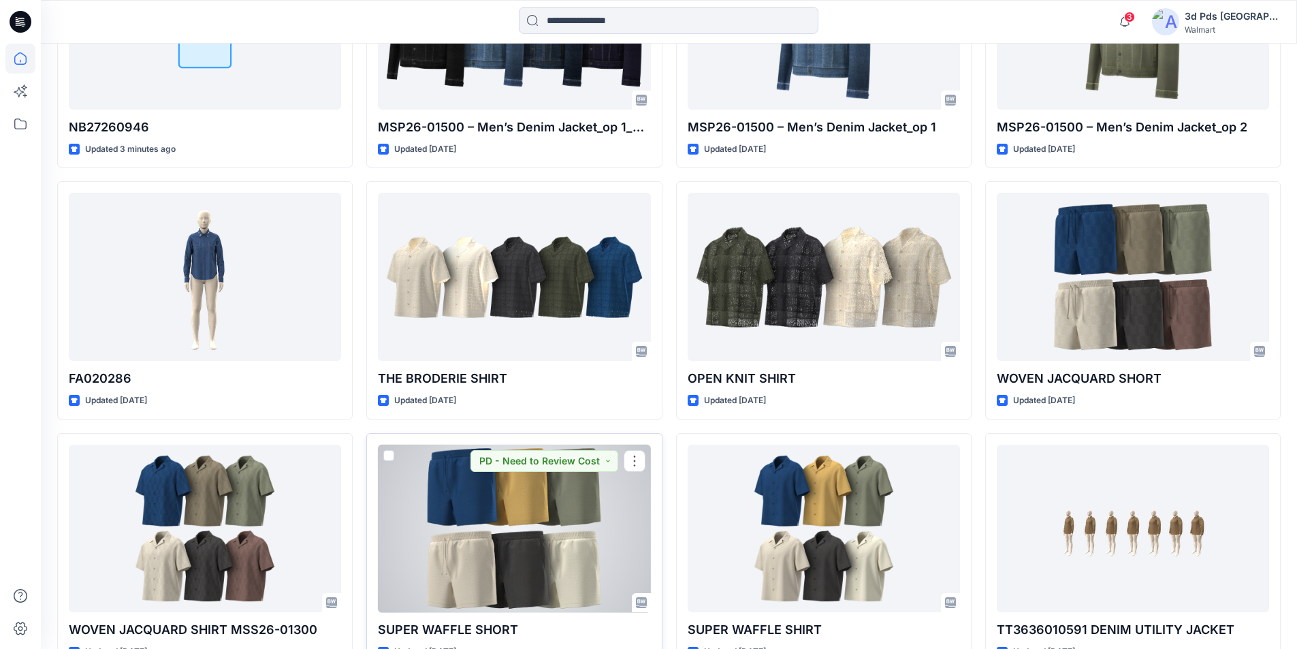
click at [524, 475] on div at bounding box center [514, 529] width 272 height 168
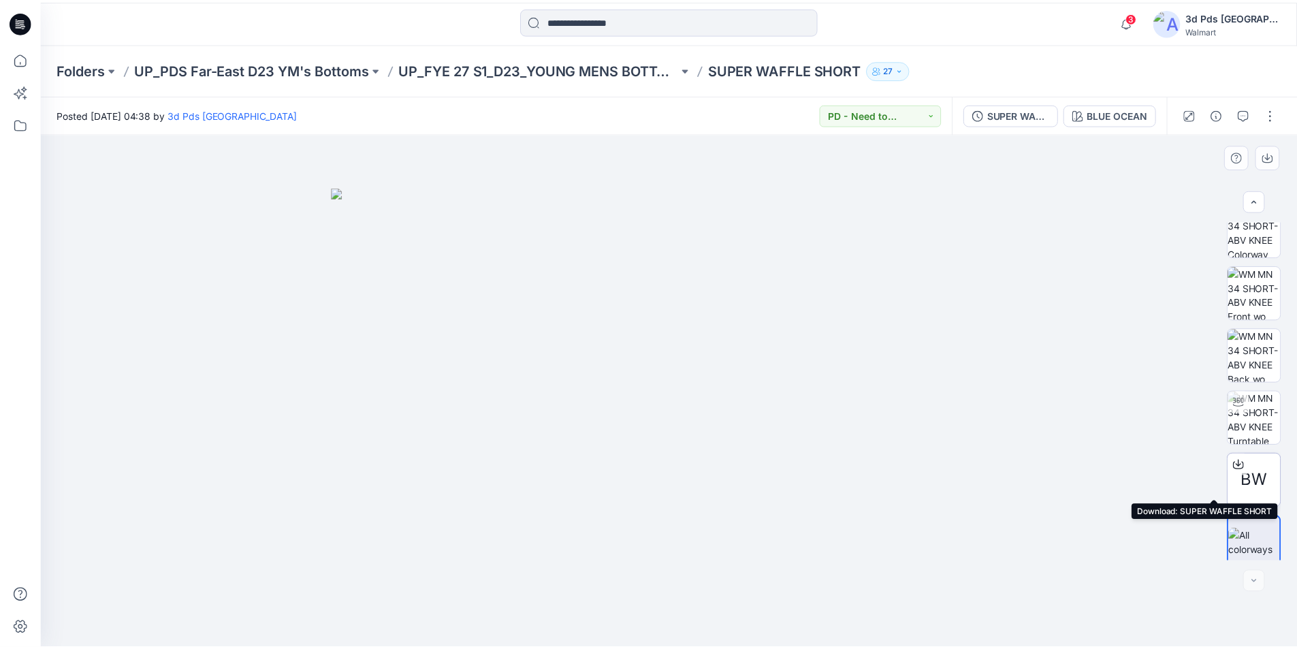
scroll to position [27, 0]
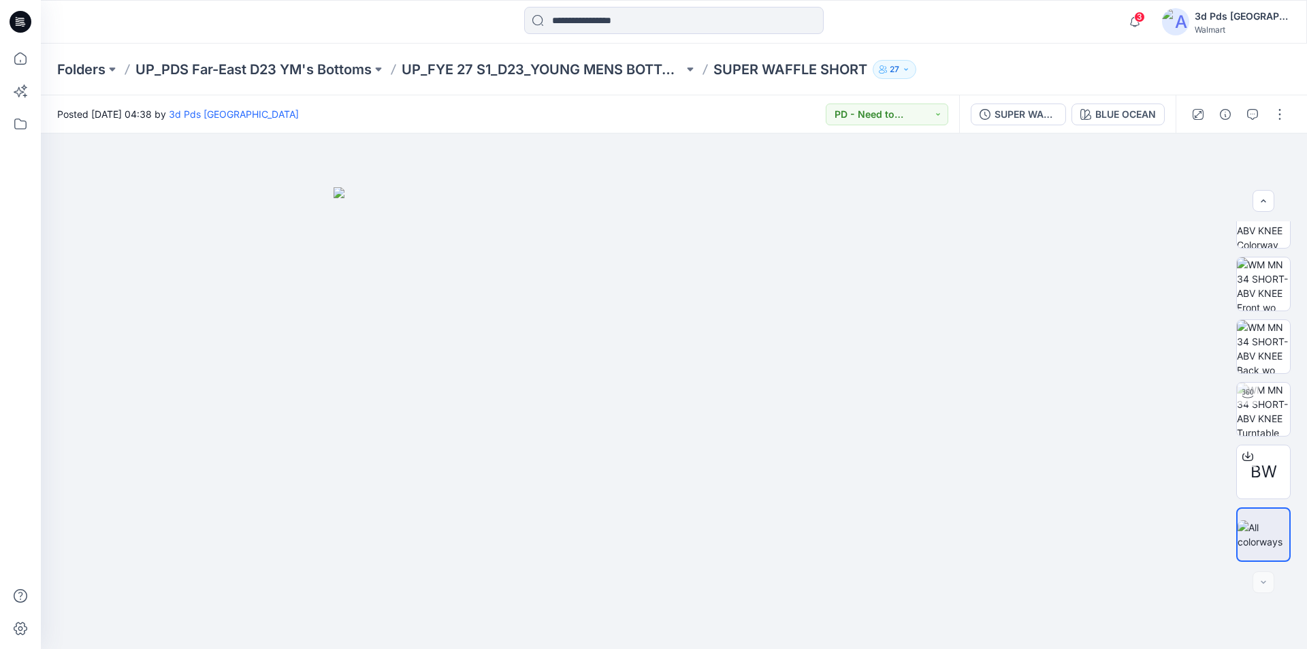
click at [13, 20] on icon at bounding box center [21, 22] width 22 height 22
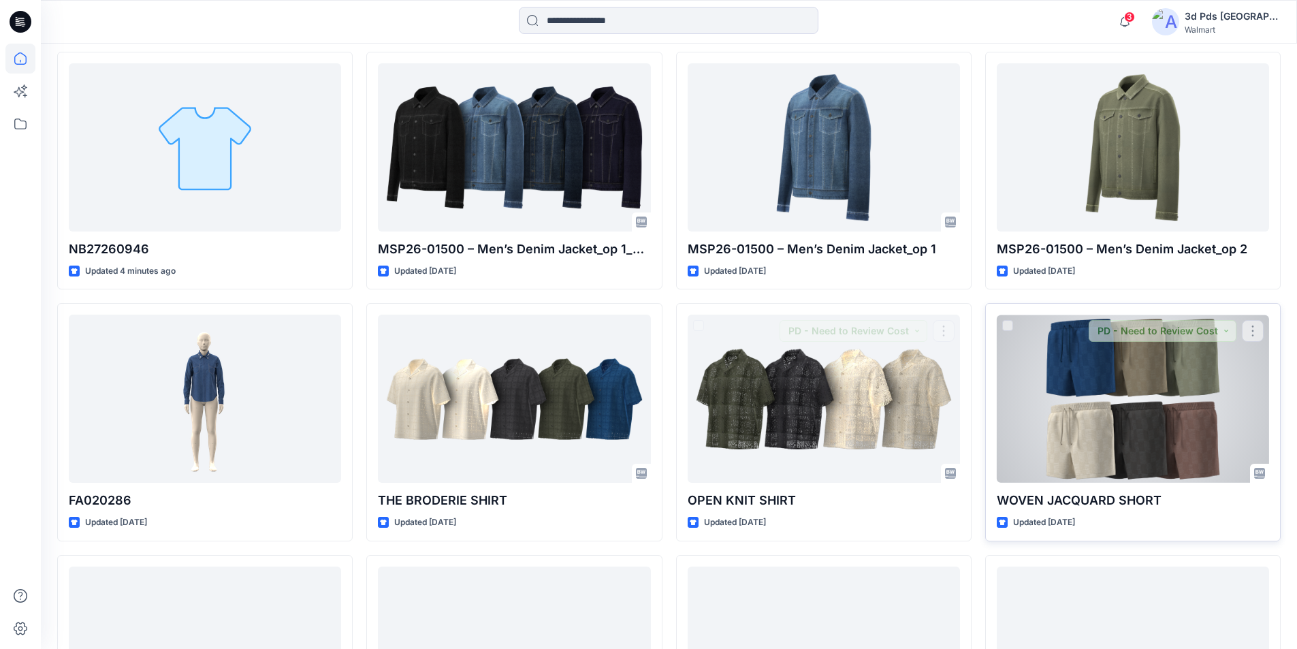
scroll to position [409, 0]
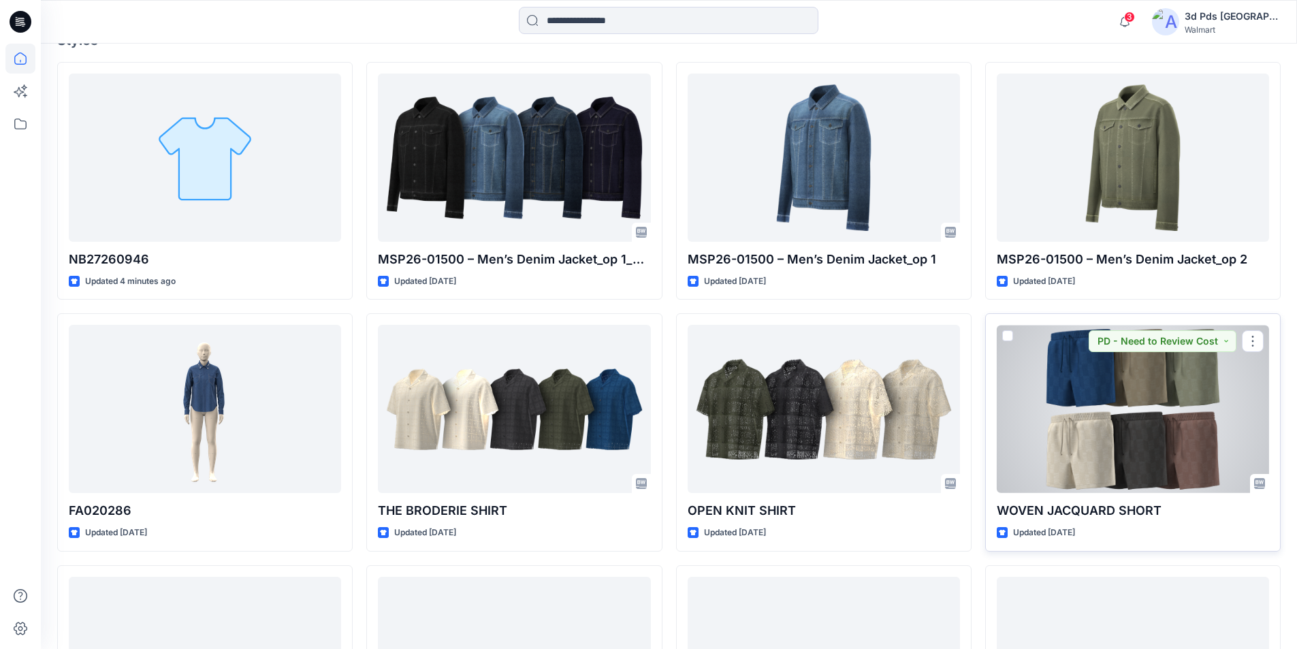
click at [1036, 332] on div at bounding box center [1133, 409] width 272 height 168
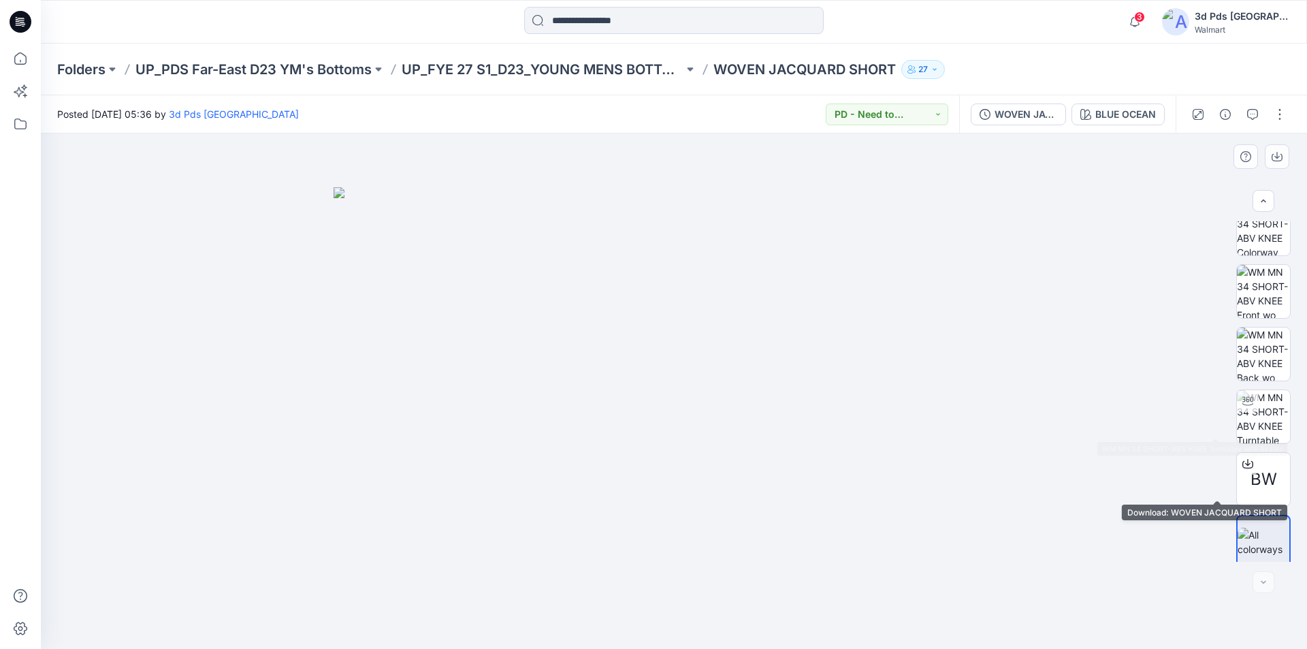
scroll to position [27, 0]
